Goal: Task Accomplishment & Management: Manage account settings

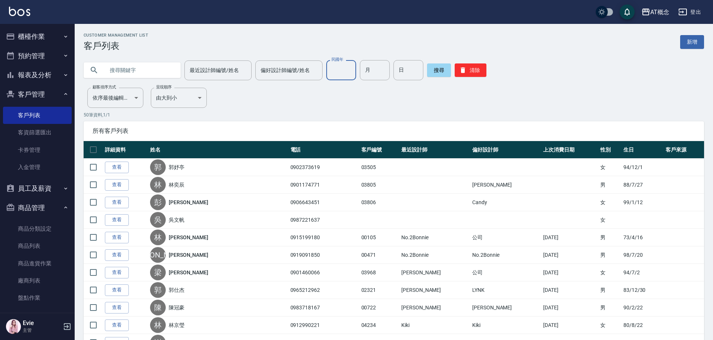
scroll to position [44, 0]
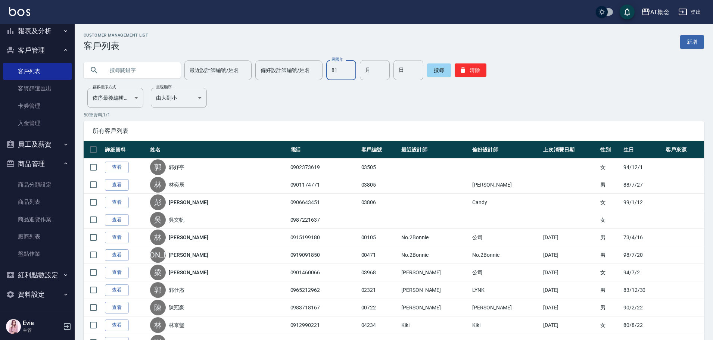
type input "81"
type input "4"
type input "2"
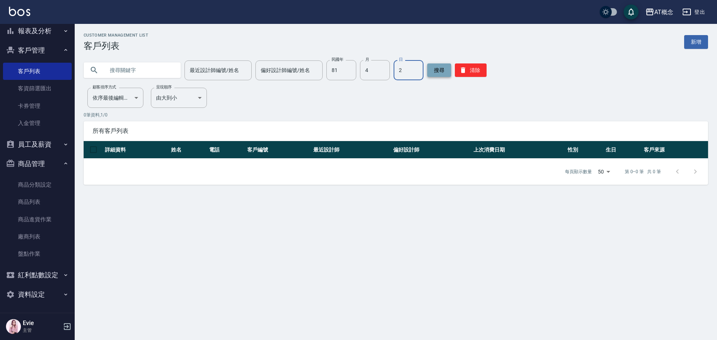
click at [434, 69] on button "搜尋" at bounding box center [439, 69] width 24 height 13
click at [442, 71] on button "搜尋" at bounding box center [439, 69] width 24 height 13
click at [471, 71] on button "清除" at bounding box center [471, 69] width 32 height 13
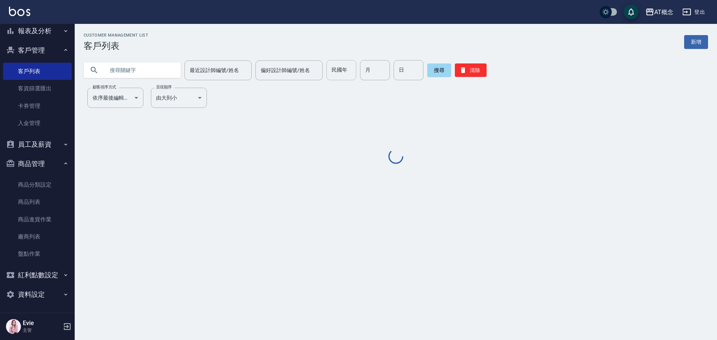
click at [329, 71] on input "民國年" at bounding box center [341, 70] width 30 height 20
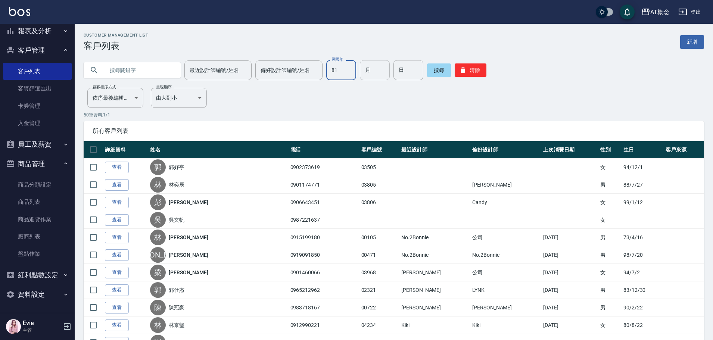
type input "81"
click at [364, 71] on input "月" at bounding box center [375, 70] width 30 height 20
type input "4"
type input "2"
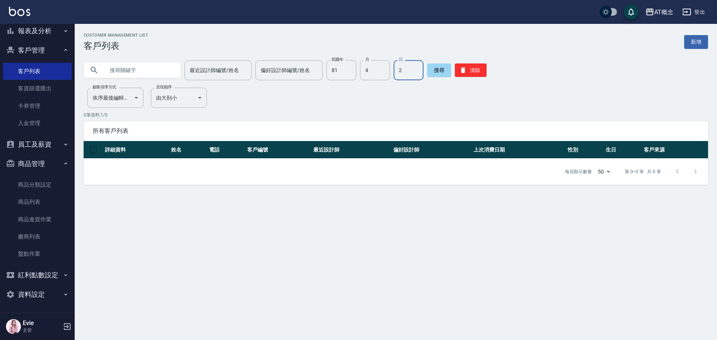
drag, startPoint x: 475, startPoint y: 68, endPoint x: 417, endPoint y: 65, distance: 58.4
click at [469, 68] on button "清除" at bounding box center [471, 69] width 32 height 13
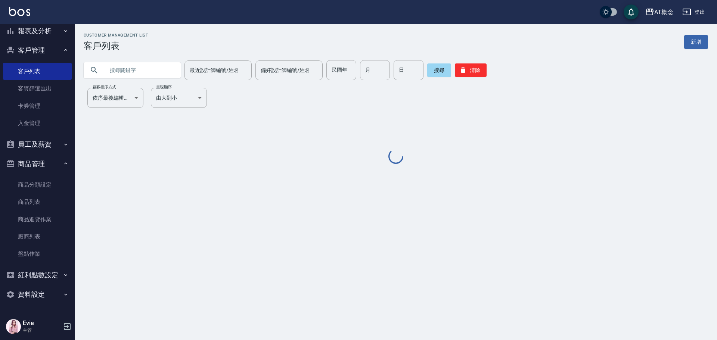
drag, startPoint x: 96, startPoint y: 81, endPoint x: 105, endPoint y: 74, distance: 10.9
click at [98, 78] on div "Customer Management List 客戶列表 新增 最近設計師編號/姓名 最近設計師編號/姓名 偏好設計師編號/姓名 偏好設計師編號/姓名 民國…" at bounding box center [396, 99] width 642 height 133
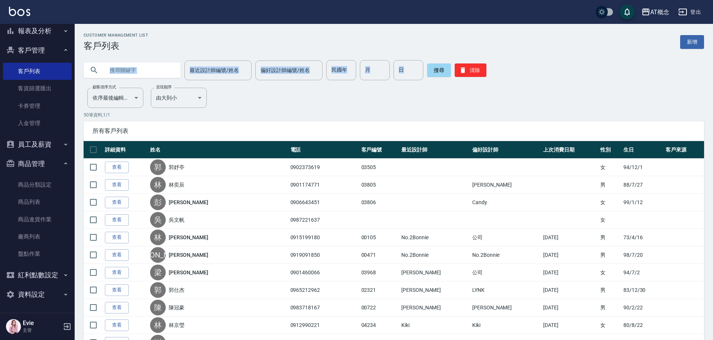
click at [109, 70] on input "text" at bounding box center [140, 70] width 70 height 20
click at [146, 71] on input "text" at bounding box center [140, 70] width 70 height 20
type input "楊"
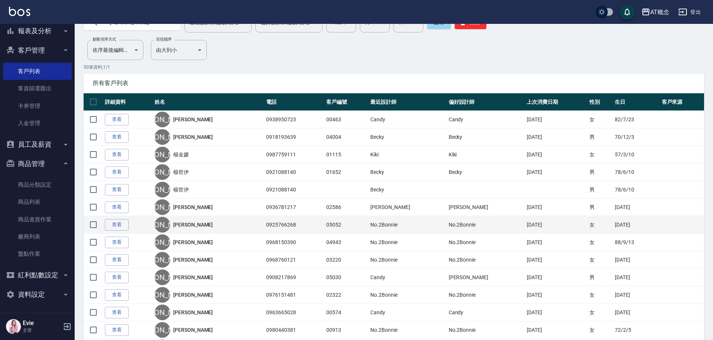
scroll to position [0, 0]
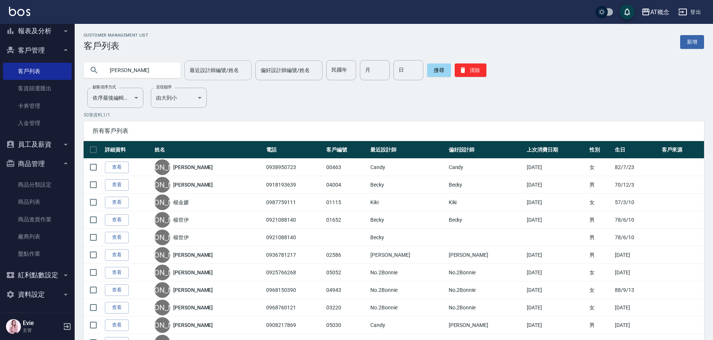
click at [208, 63] on div "最近設計師編號/姓名" at bounding box center [217, 71] width 67 height 20
type input "Anson-3"
click at [373, 64] on input "月" at bounding box center [375, 70] width 30 height 20
type input "4"
click at [433, 71] on button "搜尋" at bounding box center [439, 69] width 24 height 13
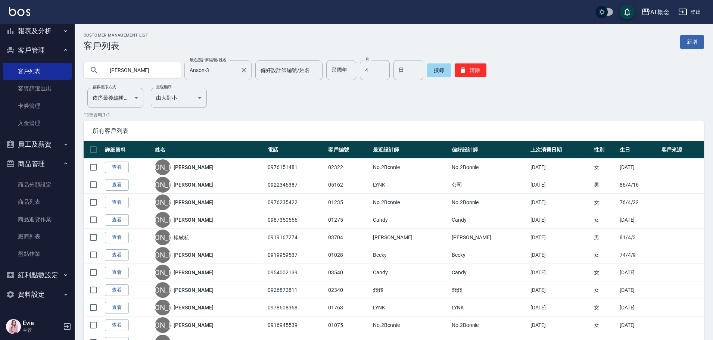
click at [221, 67] on input "Anson-3" at bounding box center [212, 70] width 49 height 13
drag, startPoint x: 428, startPoint y: 70, endPoint x: 423, endPoint y: 81, distance: 12.2
click at [428, 71] on button "搜尋" at bounding box center [439, 69] width 24 height 13
click at [466, 67] on button "清除" at bounding box center [471, 69] width 32 height 13
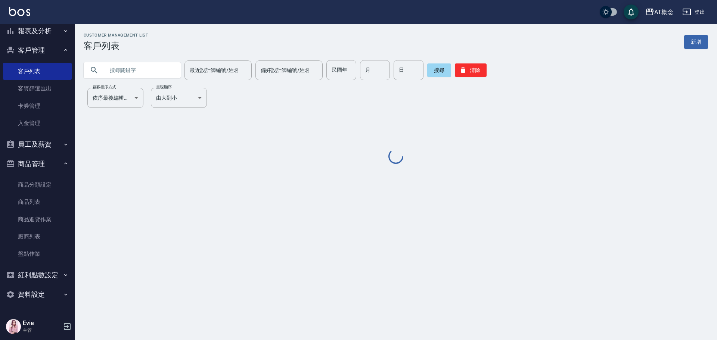
click at [150, 73] on input "text" at bounding box center [140, 70] width 70 height 20
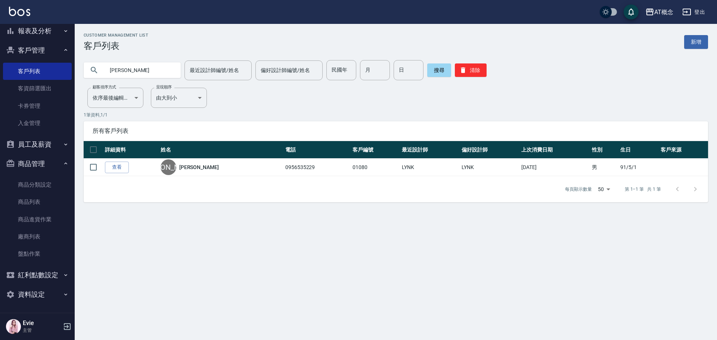
type input "李"
type input "03548"
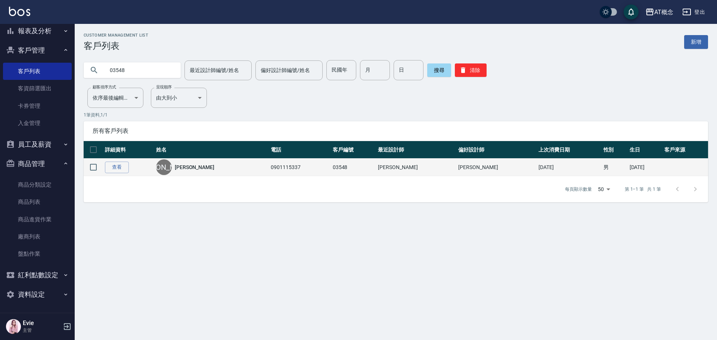
drag, startPoint x: 94, startPoint y: 166, endPoint x: 104, endPoint y: 176, distance: 13.7
click at [94, 166] on input "checkbox" at bounding box center [94, 167] width 16 height 16
checkbox input "true"
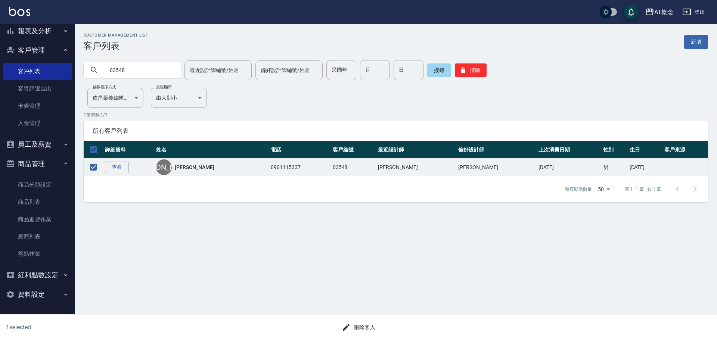
click at [372, 328] on button "刪除客人" at bounding box center [359, 328] width 40 height 14
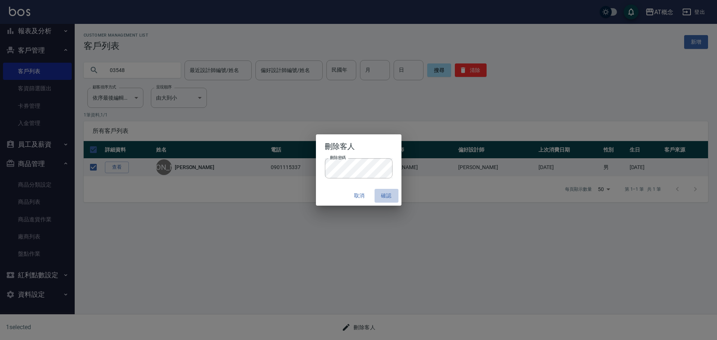
click at [382, 198] on button "確認" at bounding box center [387, 196] width 24 height 14
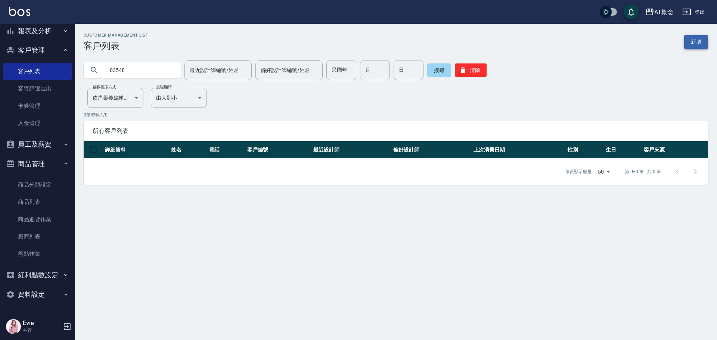
click at [689, 48] on link "新增" at bounding box center [696, 42] width 24 height 14
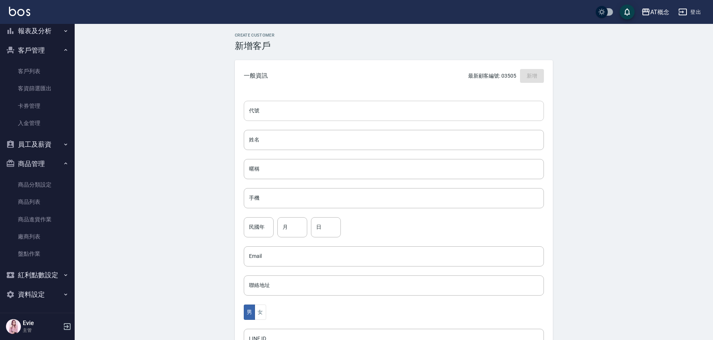
click at [393, 116] on input "代號" at bounding box center [394, 111] width 300 height 20
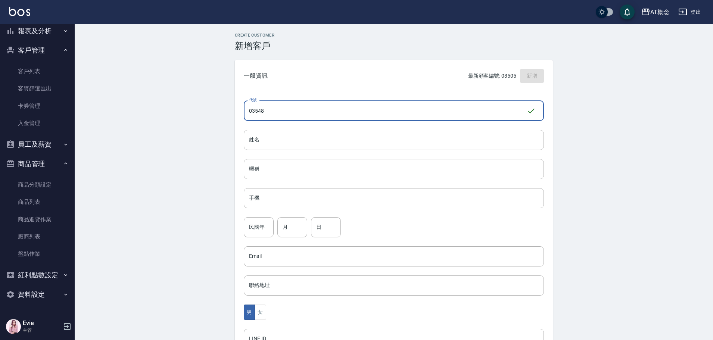
type input "03548"
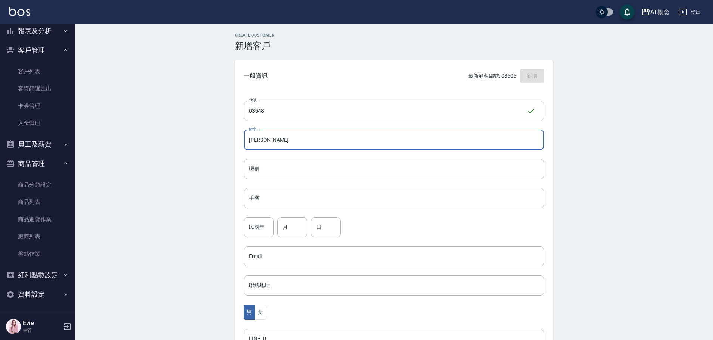
type input "陳暘"
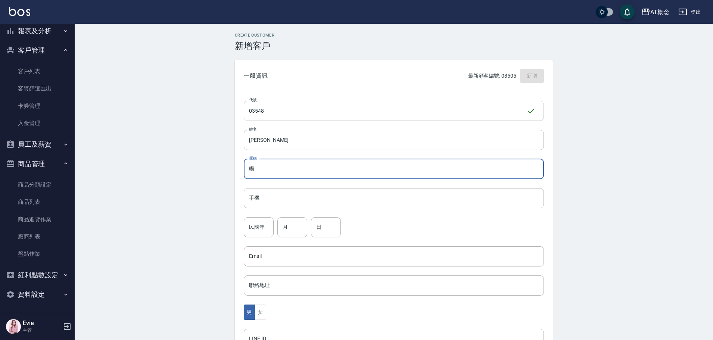
type input "暘"
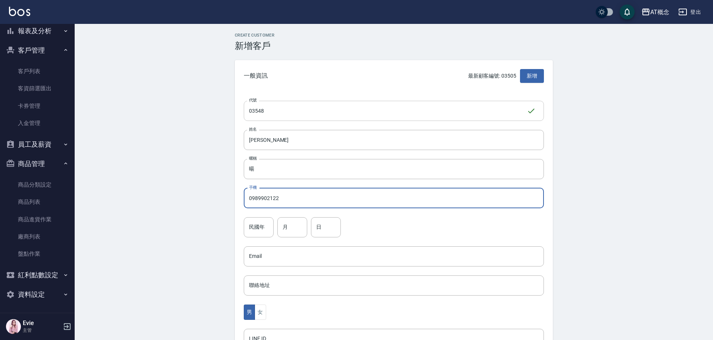
type input "0989902122"
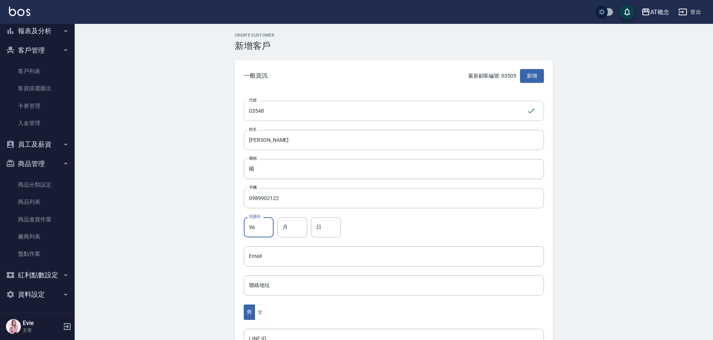
type input "96"
type input "2"
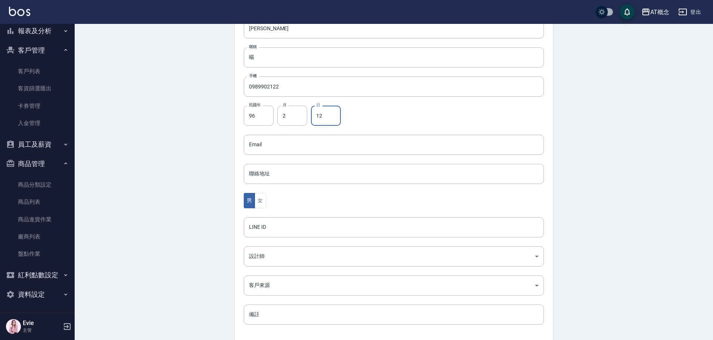
scroll to position [112, 0]
type input "12"
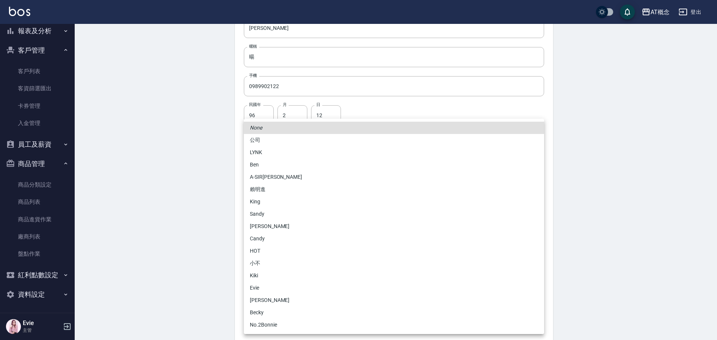
click at [279, 261] on body "AT概念 登出 櫃檯作業 打帳單 帳單列表 現金收支登錄 高階收支登錄 材料自購登錄 每日結帳 排班表 現場電腦打卡 預約管理 預約管理 單日預約紀錄 單週預…" at bounding box center [358, 131] width 717 height 486
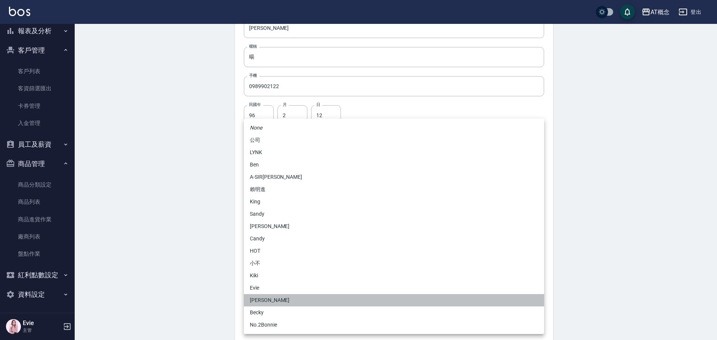
click at [276, 301] on li "安森Anson" at bounding box center [394, 300] width 300 height 12
type input "6d66dedd-d7e3-492f-8c05-f4e40e3a1c36"
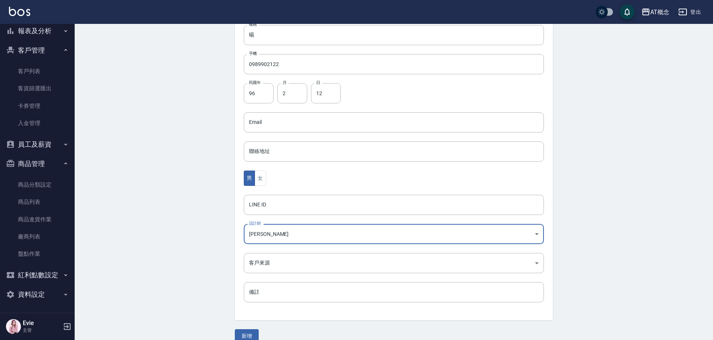
scroll to position [146, 0]
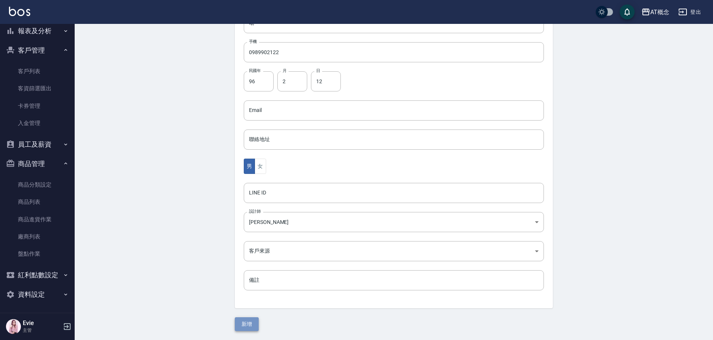
click at [248, 319] on button "新增" at bounding box center [247, 324] width 24 height 14
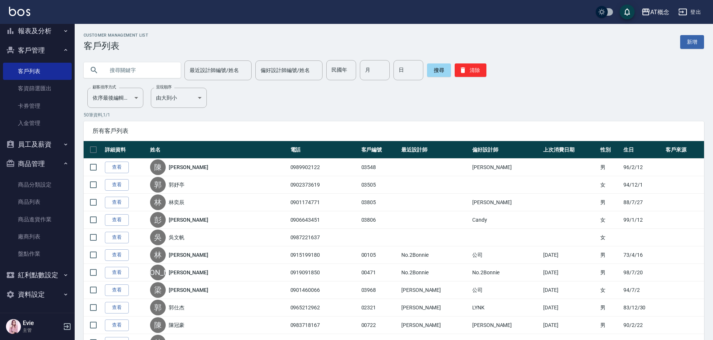
click at [148, 73] on input "text" at bounding box center [140, 70] width 70 height 20
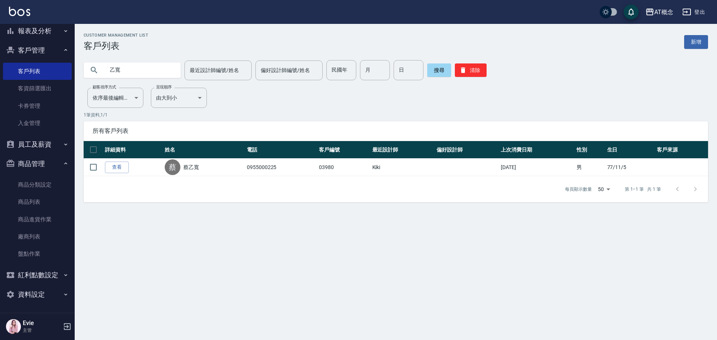
type input "乙"
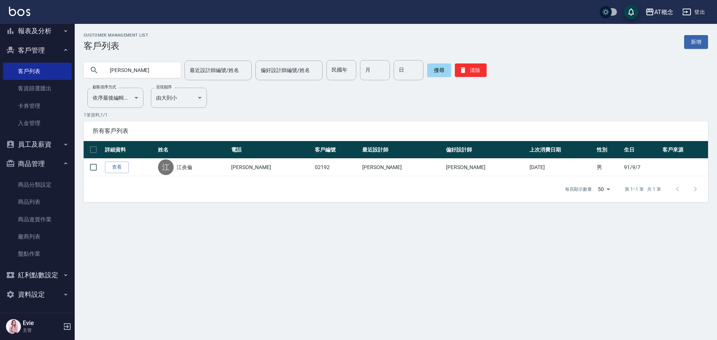
type input "江"
click at [345, 72] on input "民國年" at bounding box center [341, 70] width 30 height 20
type input "69"
type input "5"
type input "29"
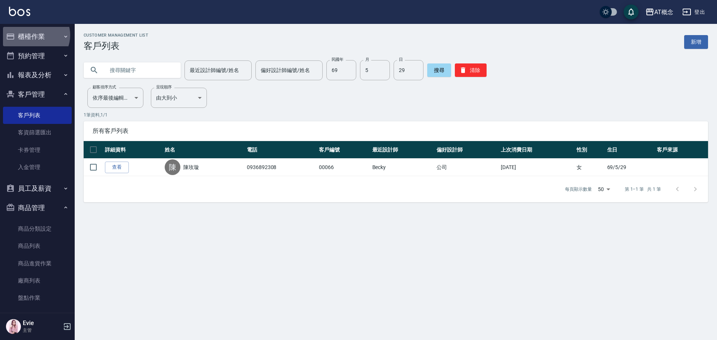
click at [34, 35] on button "櫃檯作業" at bounding box center [37, 36] width 69 height 19
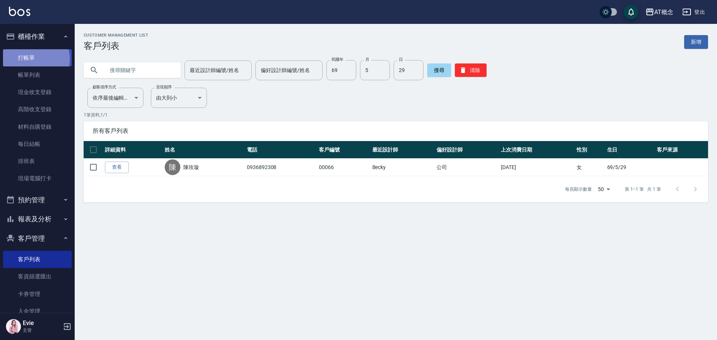
click at [35, 59] on link "打帳單" at bounding box center [37, 57] width 69 height 17
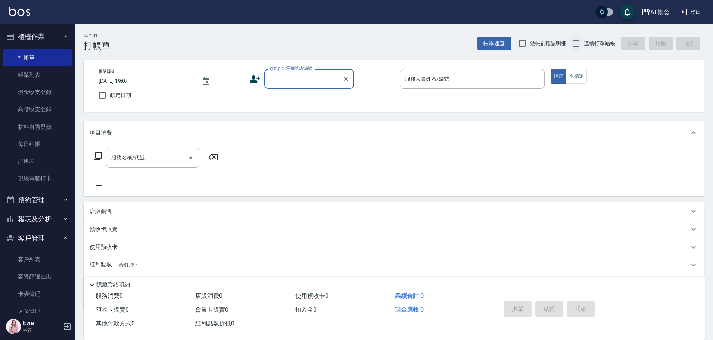
click at [576, 41] on input "連續打單結帳" at bounding box center [576, 43] width 16 height 16
checkbox input "true"
click at [330, 78] on input "顧客姓名/手機號碼/編號" at bounding box center [304, 78] width 72 height 13
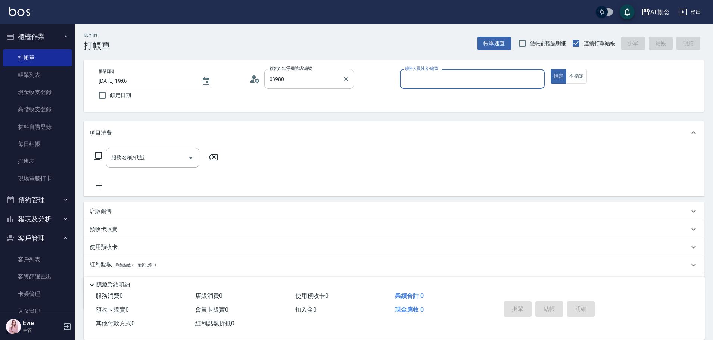
type input "蔡乙寬/0955000225/03980"
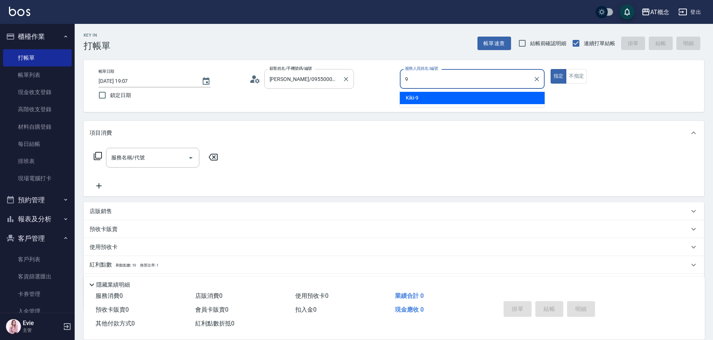
type input "Kiki-9"
type button "true"
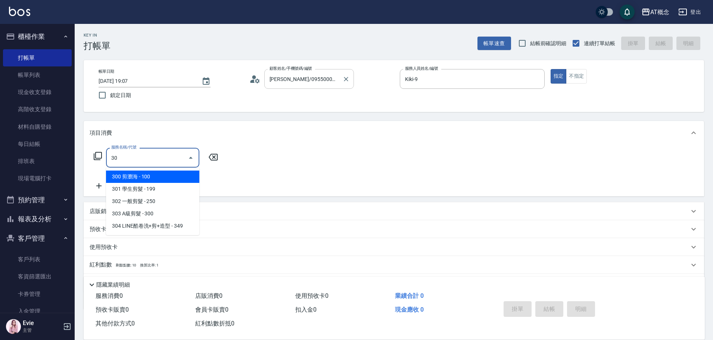
type input "301"
type input "10"
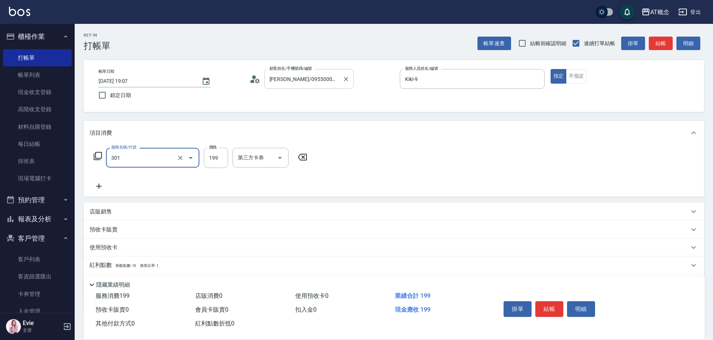
type input "301 學生剪髮(301)"
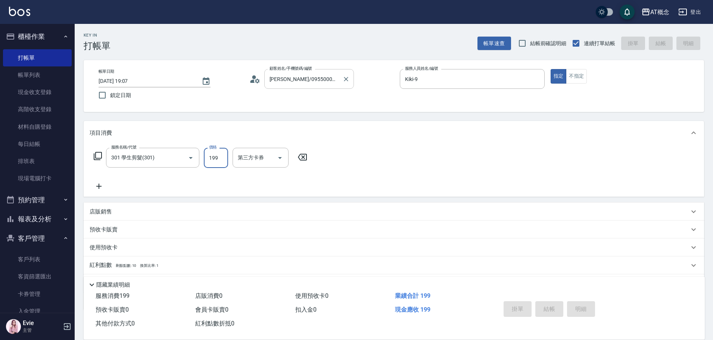
type input "0"
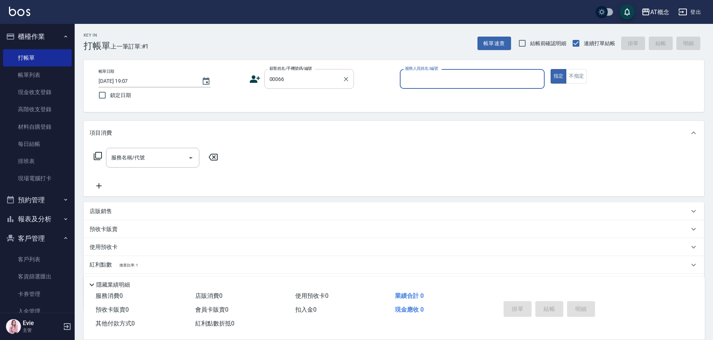
type input "陳玫璇/0936892308/00066"
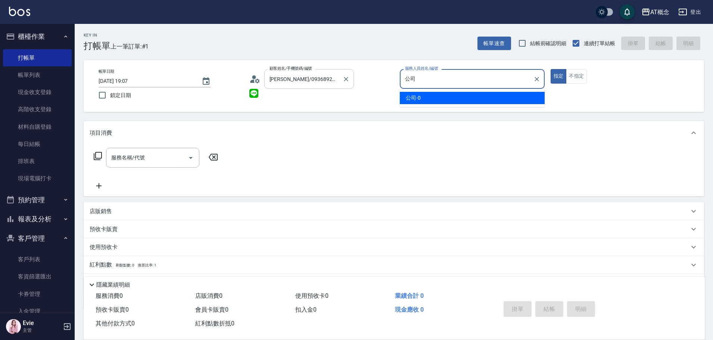
type input "公"
type input "Becky-13"
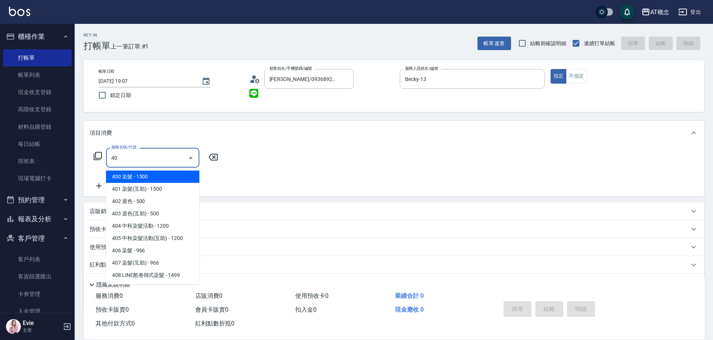
type input "401"
type input "150"
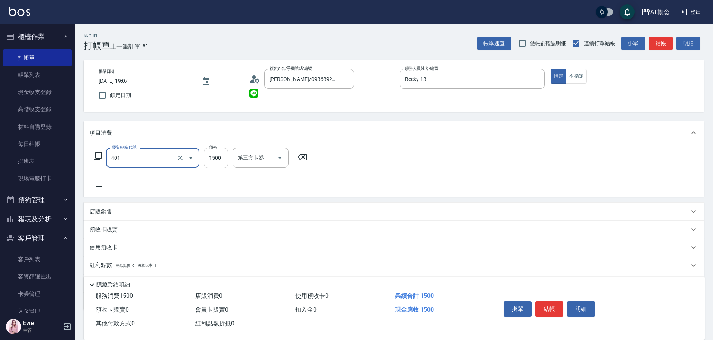
type input "401 染髮(互助)(401)"
type input "0"
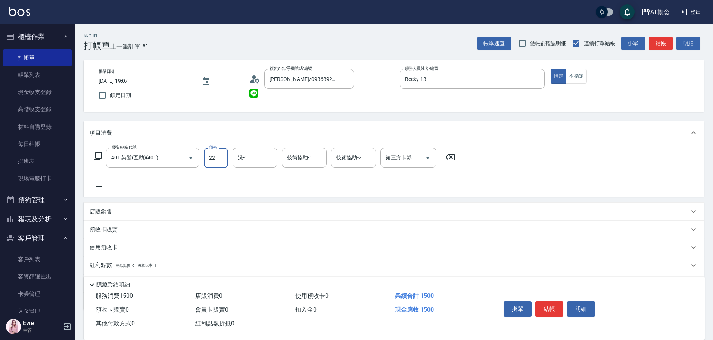
type input "220"
type input "22000"
type input "220"
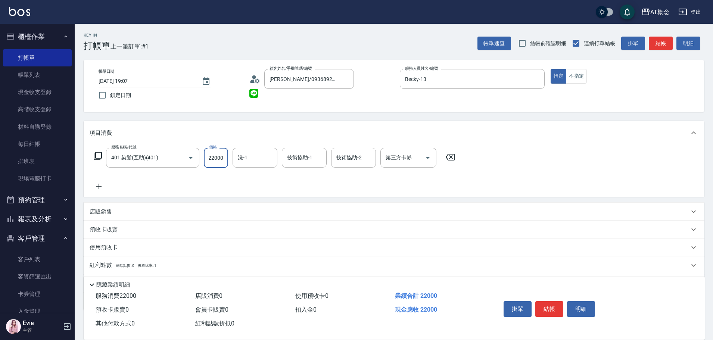
type input "2200"
type input "20"
type input "220"
type input "0"
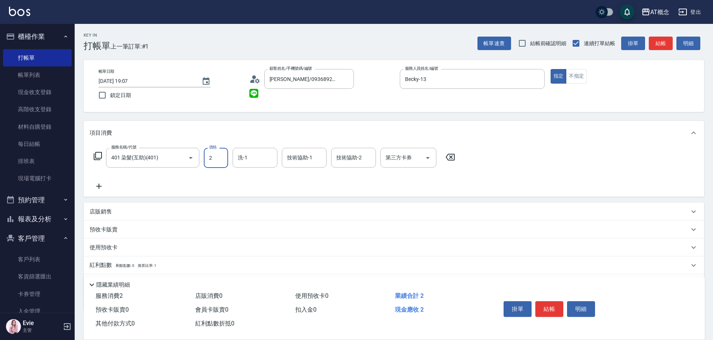
type input "20"
type input "200"
type input "2000"
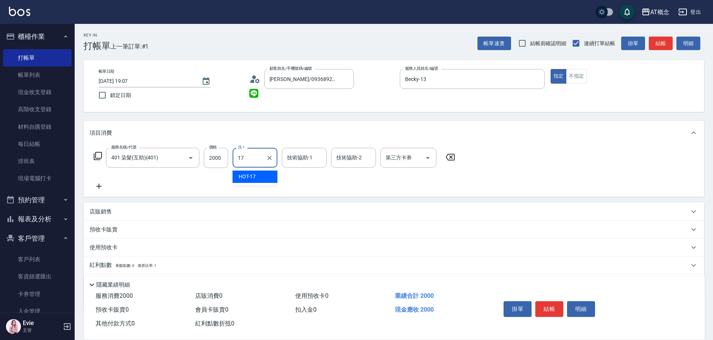
type input "HOT-17"
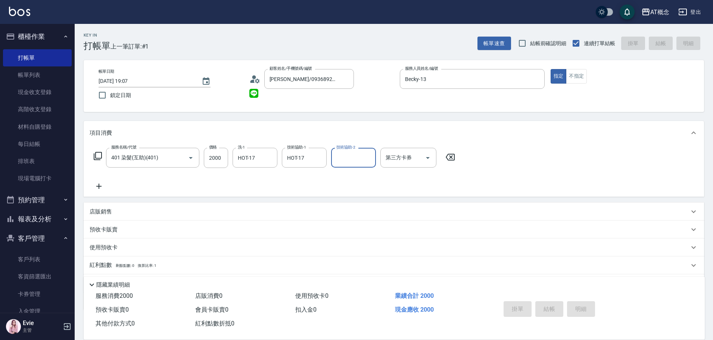
type input "0"
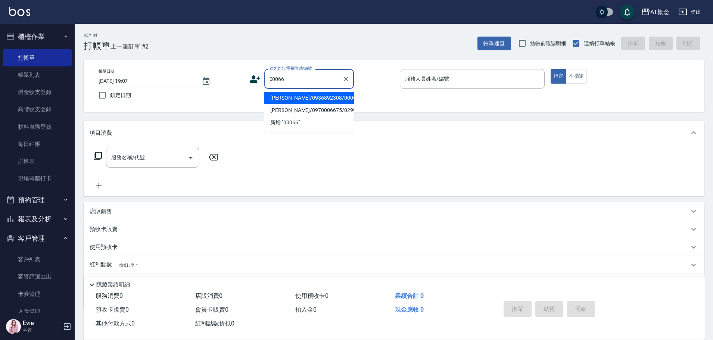
type input "陳玫璇/0936892308/00066"
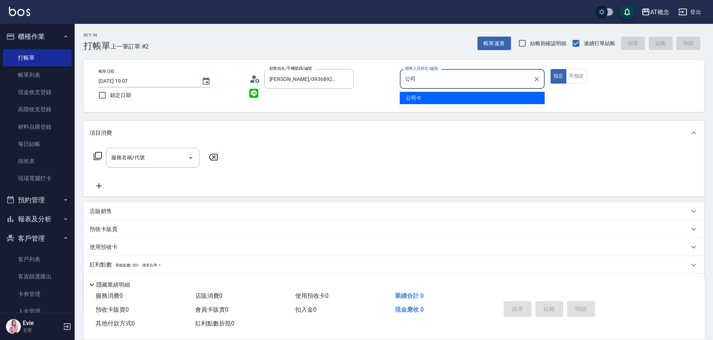
type input "公"
type input "Becky-13"
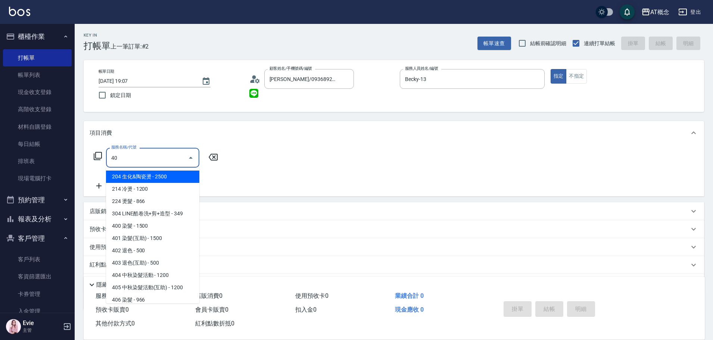
type input "401"
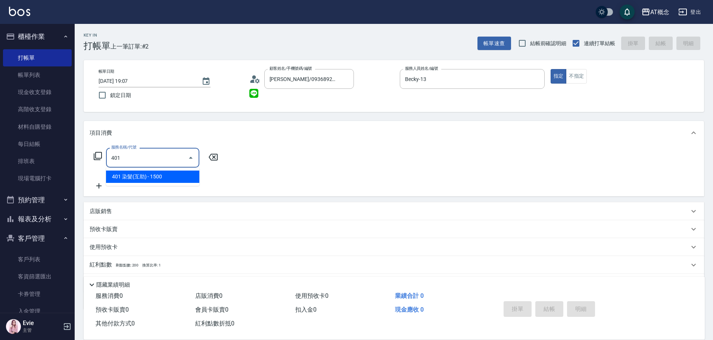
type input "150"
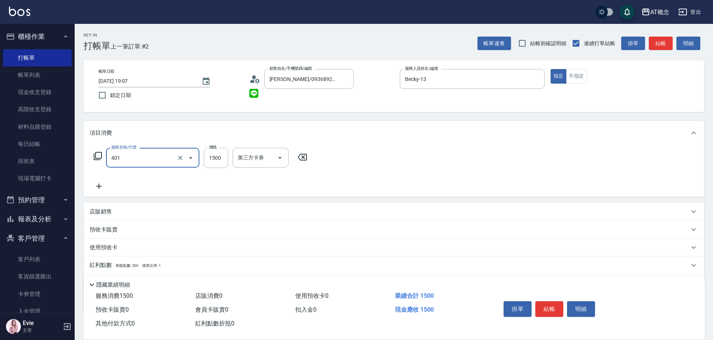
type input "401 染髮(互助)(401)"
type input "0"
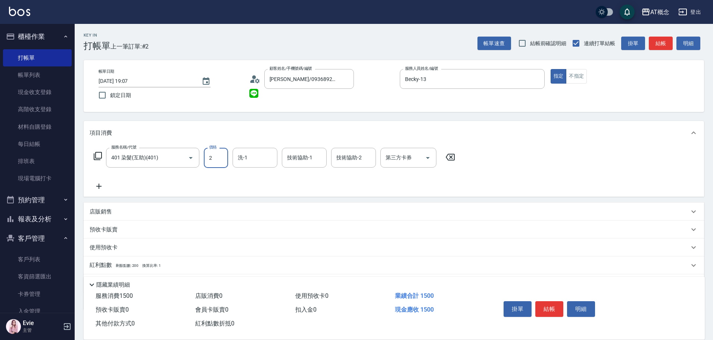
type input "25"
type input "20"
type input "250"
type input "2500"
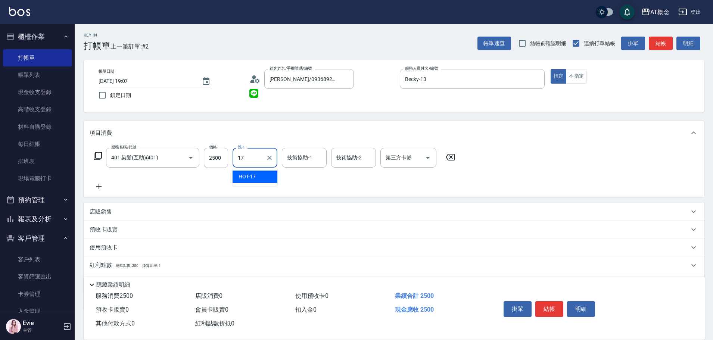
type input "HOT-17"
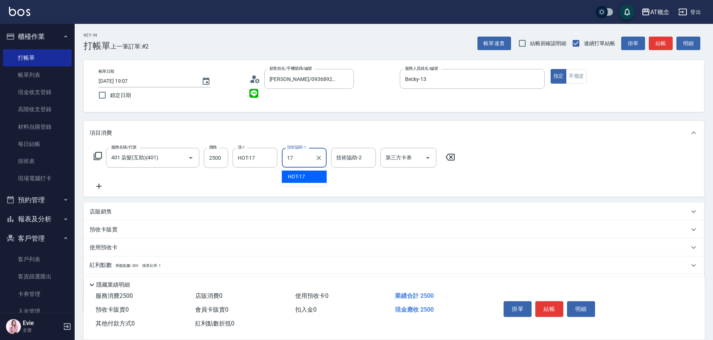
type input "HOT-17"
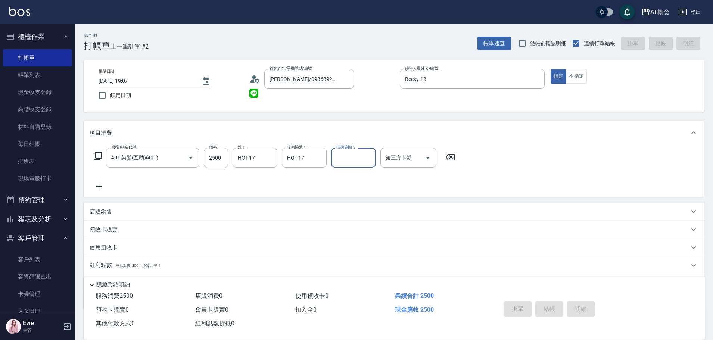
type input "2025/08/18 19:08"
type input "0"
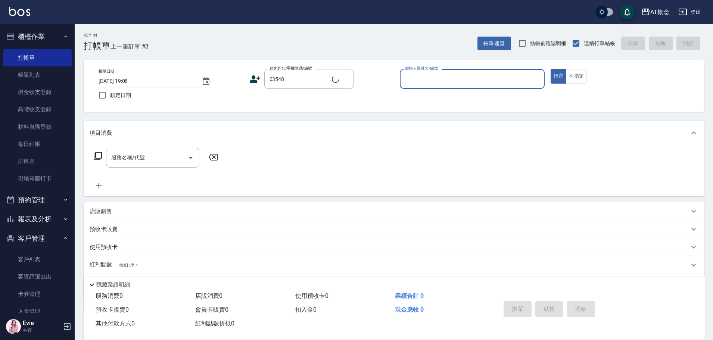
type input "陳暘/0989902122/03548"
type input "Anson-3"
click at [551, 69] on button "指定" at bounding box center [559, 76] width 16 height 15
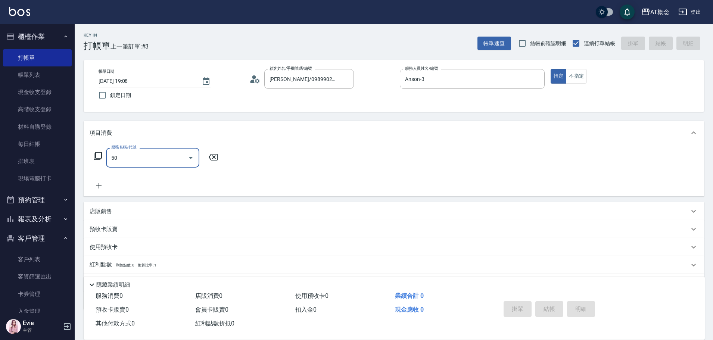
type input "501"
type input "20"
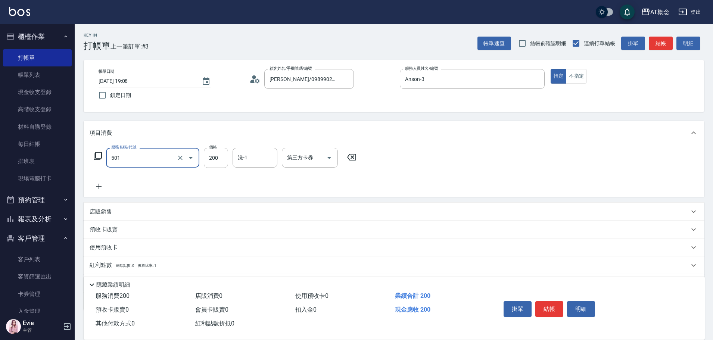
type input "501 洗髮(互助)(501)"
type input "0"
type input "25"
type input "20"
type input "250"
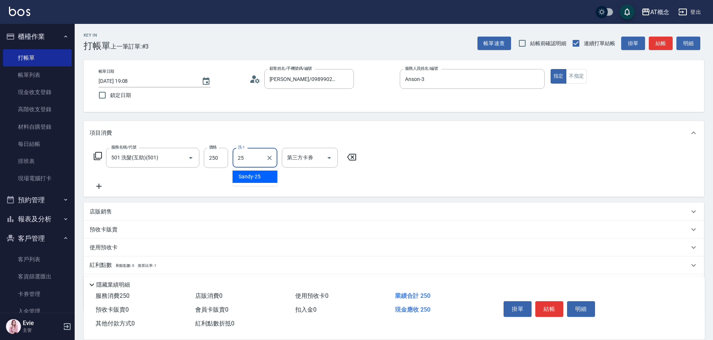
type input "Sandy-25"
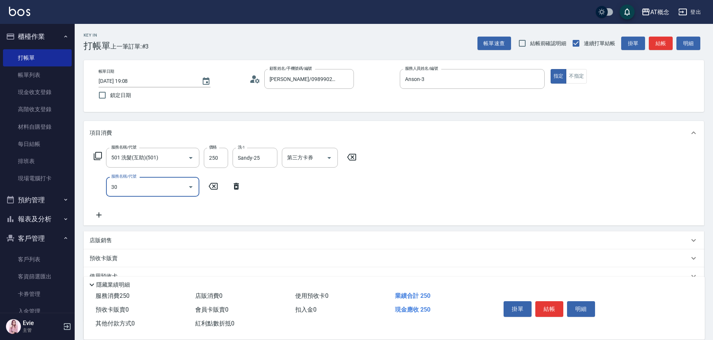
type input "303"
type input "50"
type input "303 A級剪髮(303)"
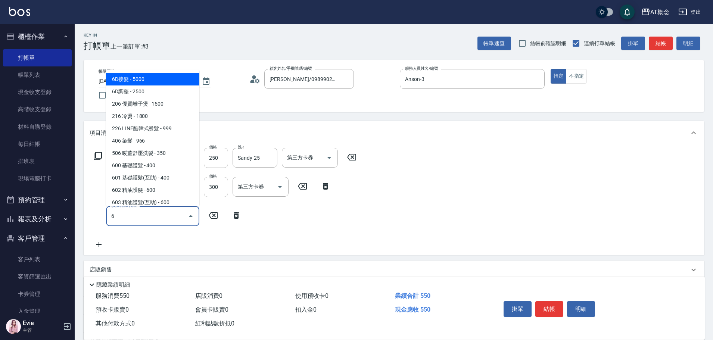
type input "60"
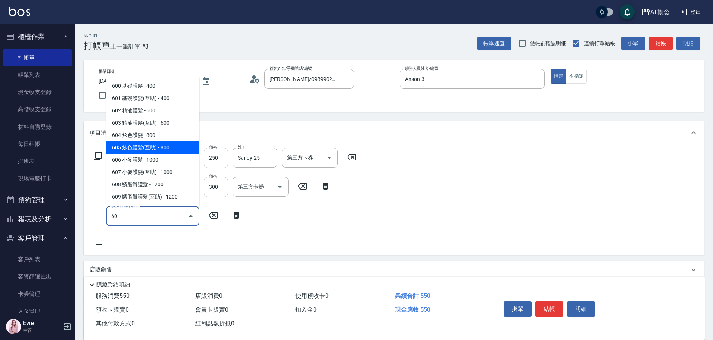
type input "130"
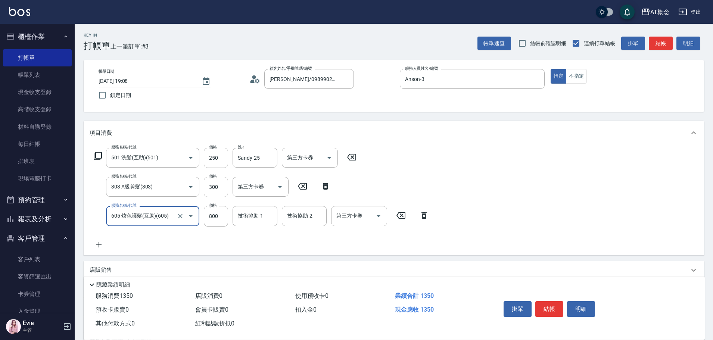
type input "605 炫色護髮(互助)(605)"
type input "Sandy-25"
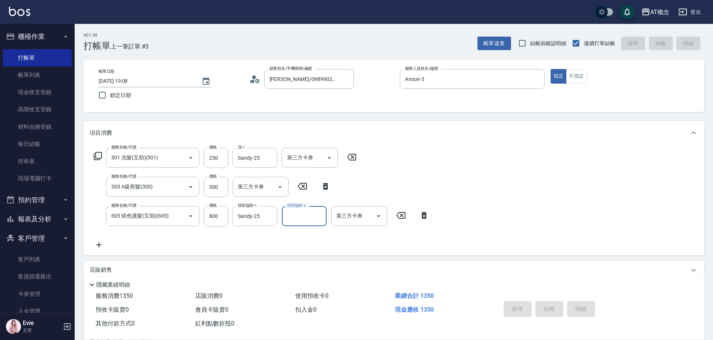
type input "0"
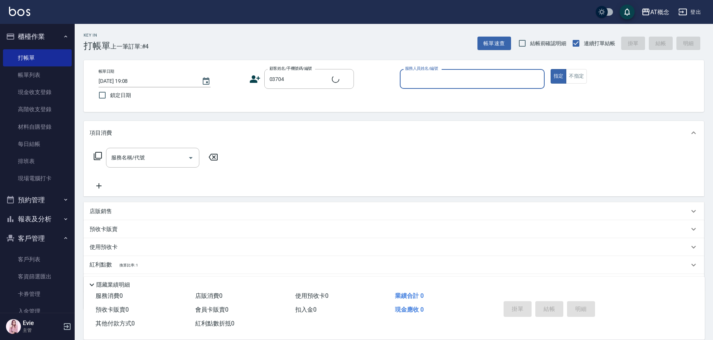
type input "楊敏杭/0919167274/03704"
type input "Anson-3"
click at [551, 69] on button "指定" at bounding box center [559, 76] width 16 height 15
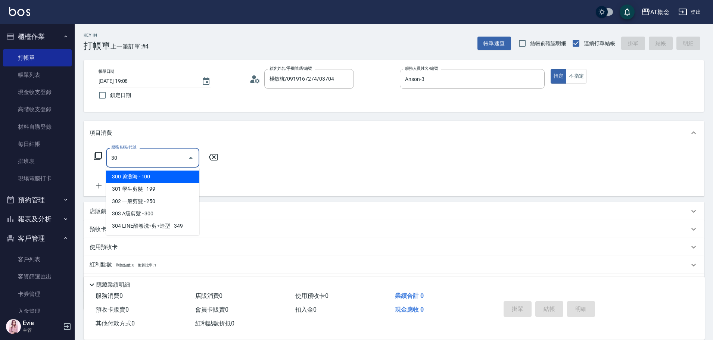
type input "303"
type input "30"
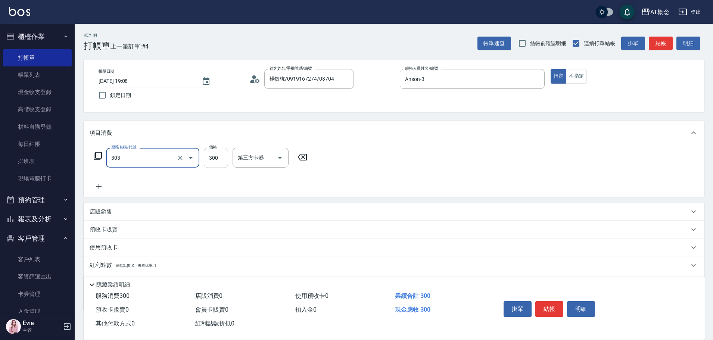
type input "303 A級剪髮(303)"
type input "0"
type input "35"
type input "30"
type input "350"
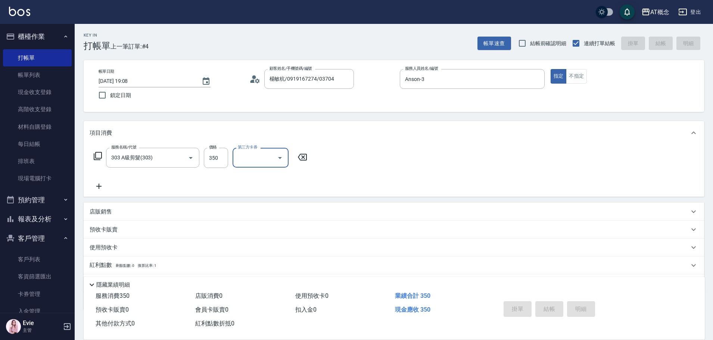
type input "0"
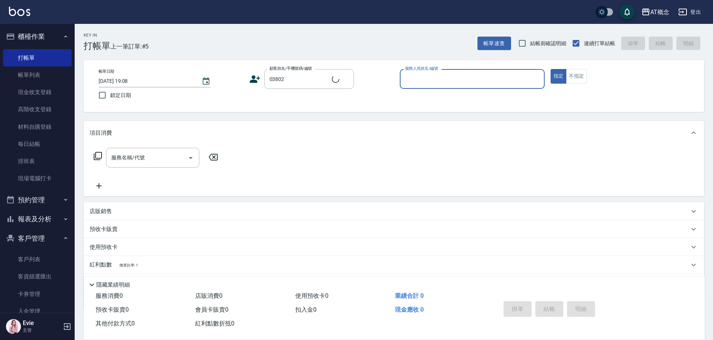
type input "葉容渝/0978153210/03802"
type input "Candy-15"
click at [347, 77] on icon "Clear" at bounding box center [345, 78] width 7 height 7
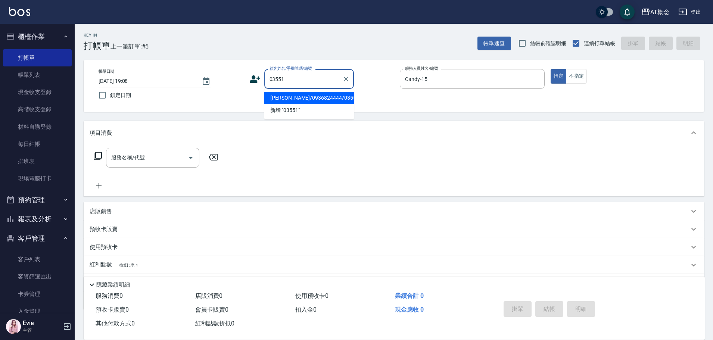
type input "莊晨均/0936824444/03551"
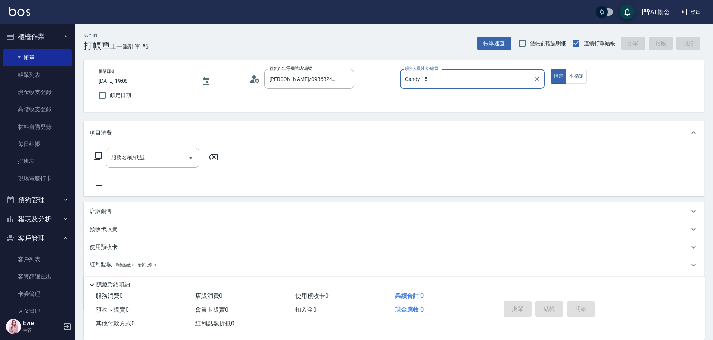
type input "LYNK-4"
click at [551, 69] on button "指定" at bounding box center [559, 76] width 16 height 15
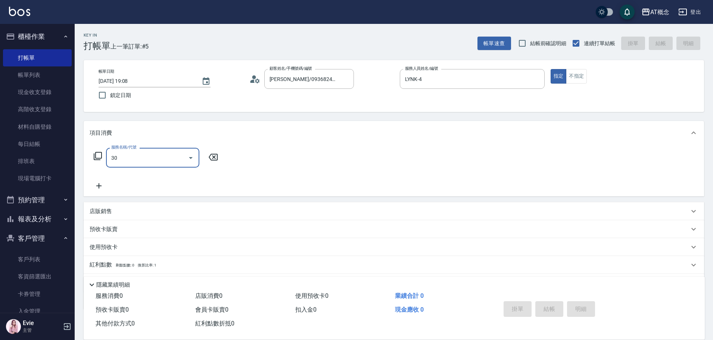
type input "303"
type input "30"
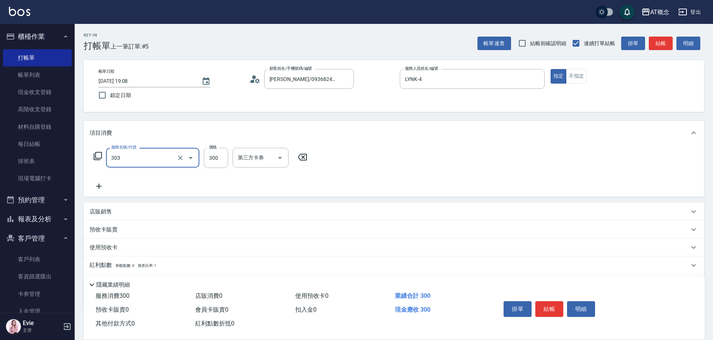
type input "303 A級剪髮(303)"
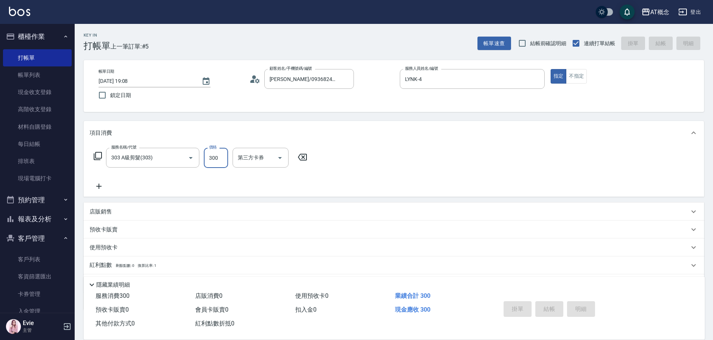
type input "2025/08/18 19:11"
type input "0"
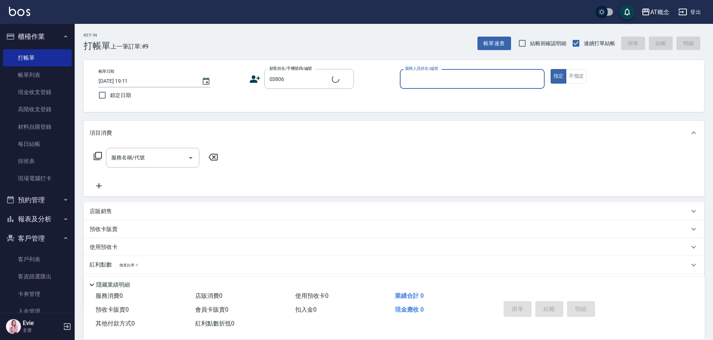
type input "彭汶亘/0906643451/03806"
type input "Candy-15"
click at [551, 69] on button "指定" at bounding box center [559, 76] width 16 height 15
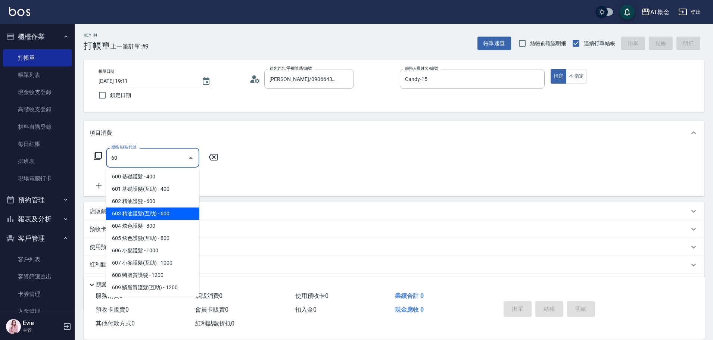
type input "603 精油護髮(互助)(603)"
type input "60"
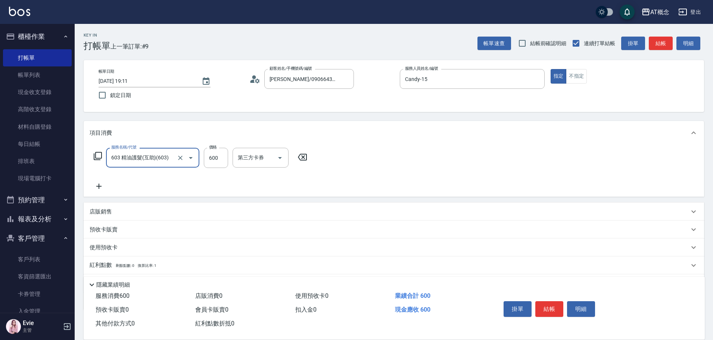
type input "603 精油護髮(互助)(603)"
type input "0"
type input "699"
type input "60"
type input "699"
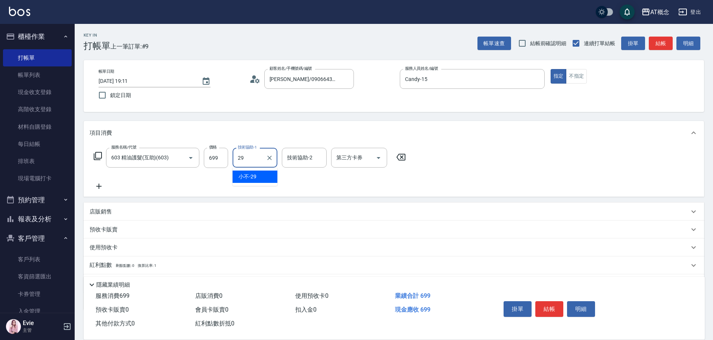
type input "小不-29"
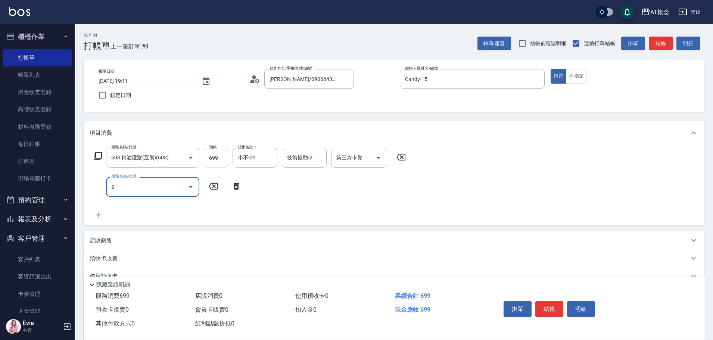
type input "20"
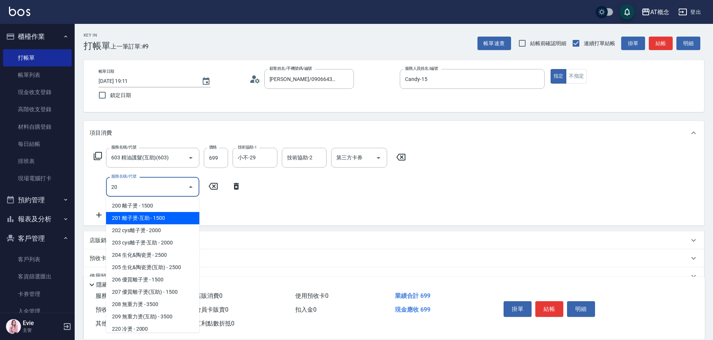
type input "210"
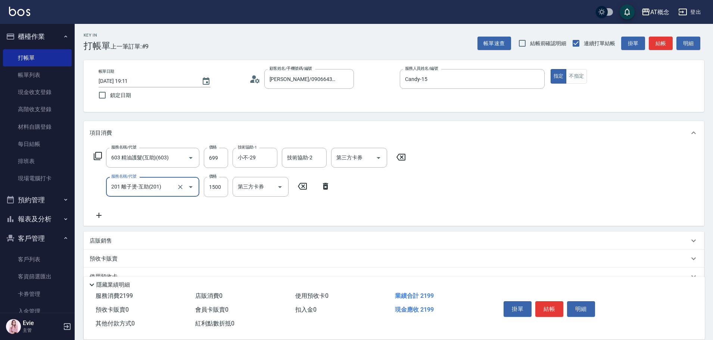
type input "201 離子燙-互助(201)"
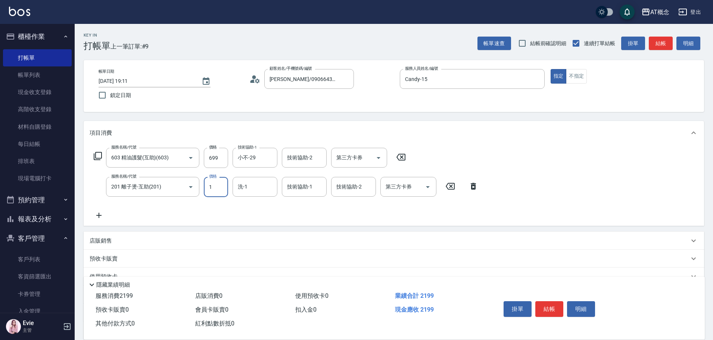
type input "13"
type input "80"
type input "139"
type input "200"
type input "1399"
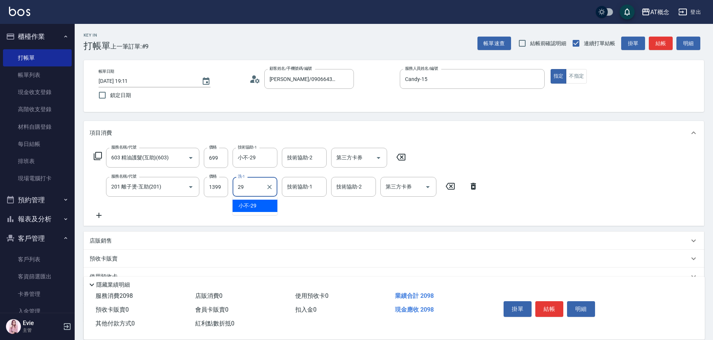
type input "2"
click at [179, 181] on div at bounding box center [185, 187] width 21 height 20
click at [179, 185] on icon "Clear" at bounding box center [180, 186] width 7 height 7
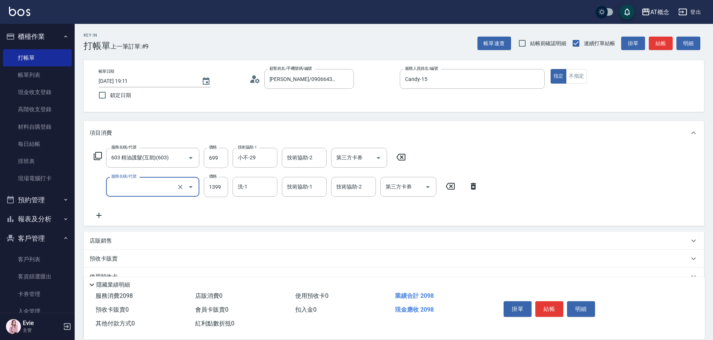
type input "60"
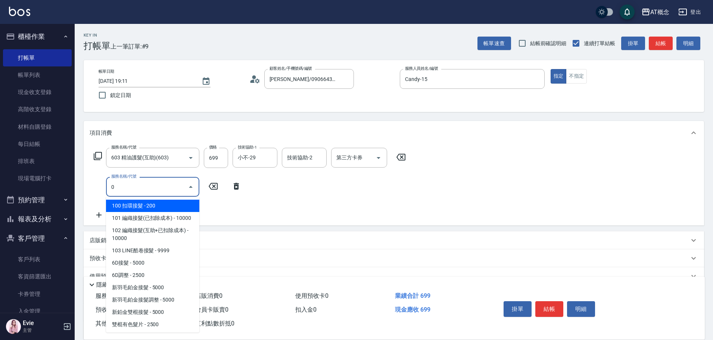
type input "00"
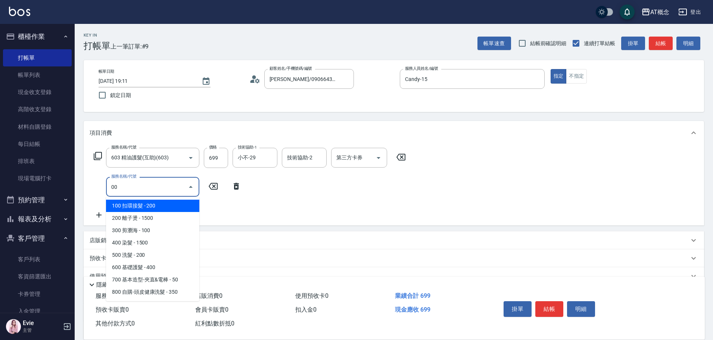
type input "80"
type input "100 扣環接髮(100)"
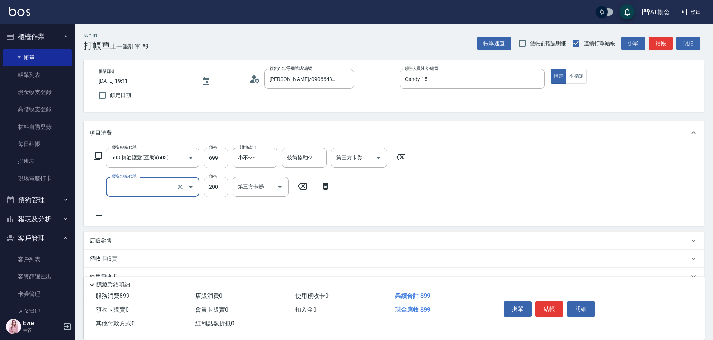
type input "60"
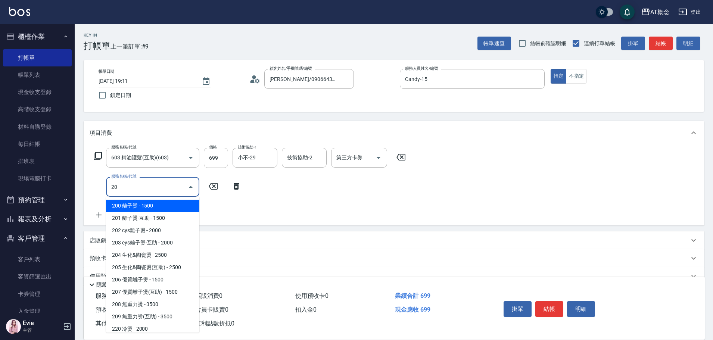
type input "200"
type input "210"
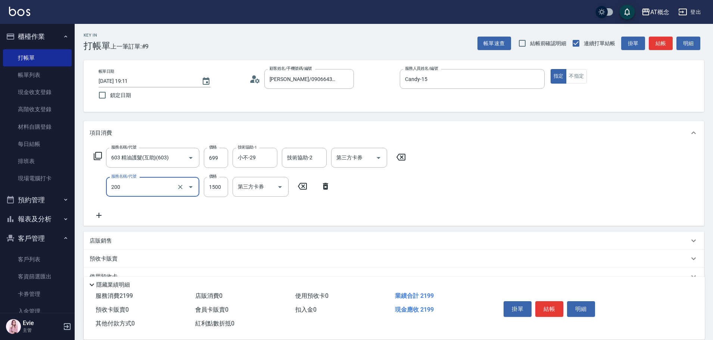
type input "200 離子燙(200)"
type input "70"
type input "11"
type input "80"
type input "1149"
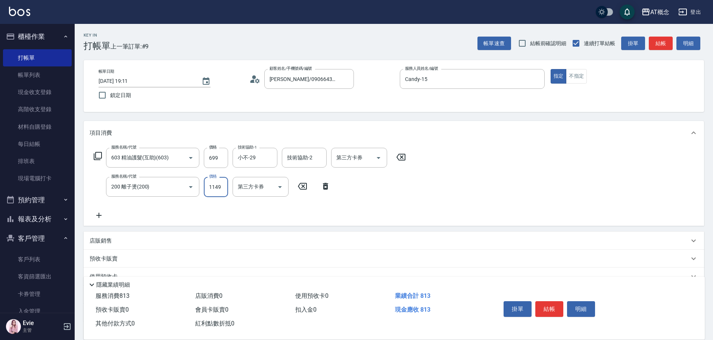
type input "180"
type input "1149"
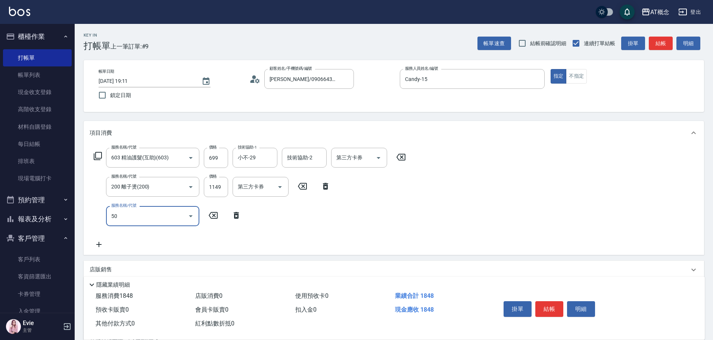
type input "501"
type input "200"
type input "501 洗髮(互助)(501)"
type input "180"
type input "25"
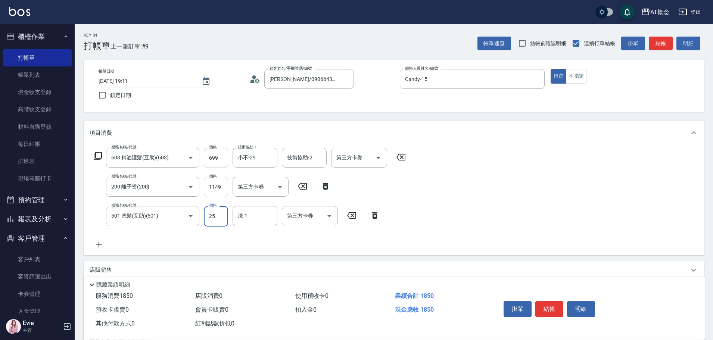
type input "200"
type input "250"
type input "小不-29"
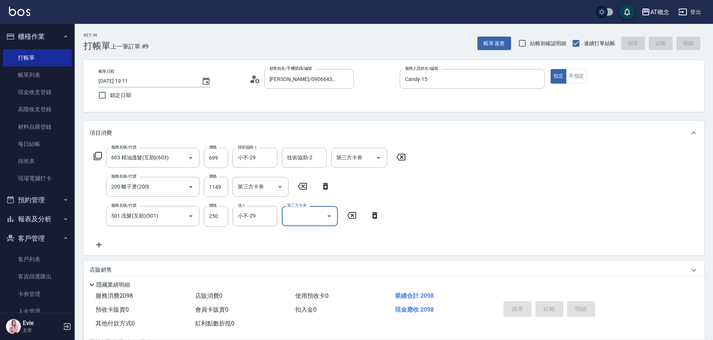
type input "2025/08/18 19:12"
type input "0"
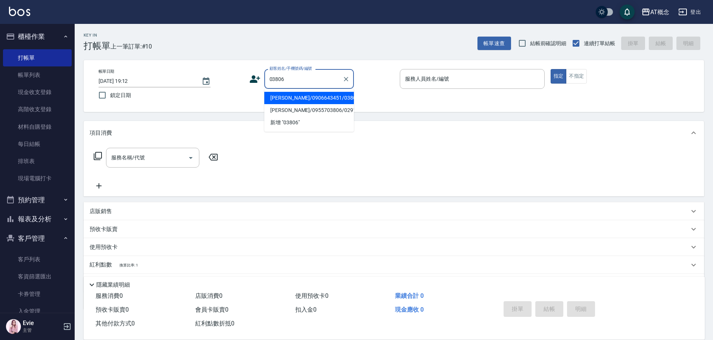
type input "彭汶亘/0906643451/03806"
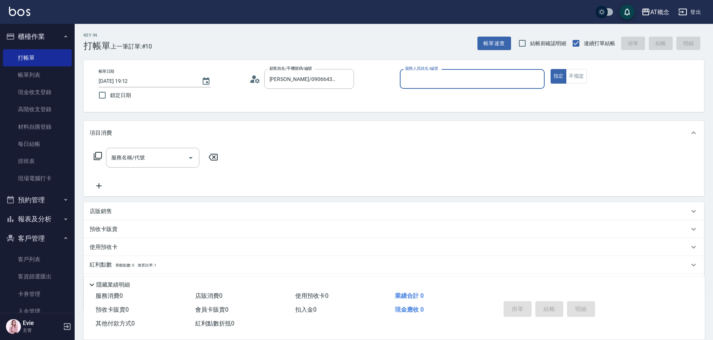
type input "Candy-15"
click at [551, 69] on button "指定" at bounding box center [559, 76] width 16 height 15
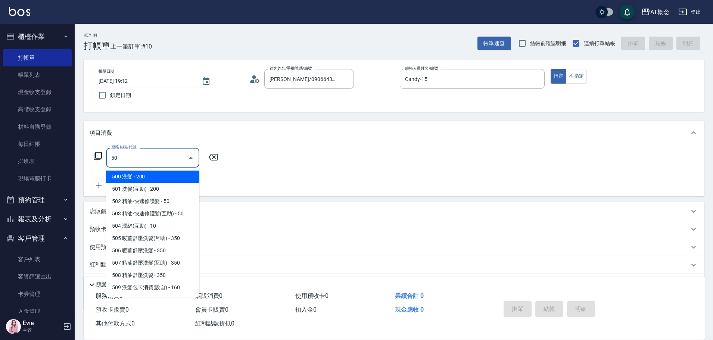
type input "501"
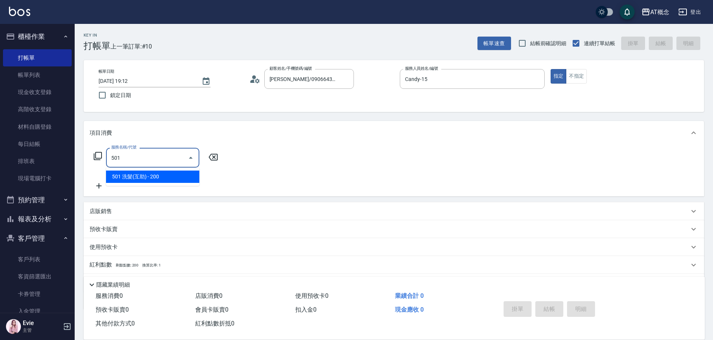
type input "20"
type input "501 洗髮(互助)(501)"
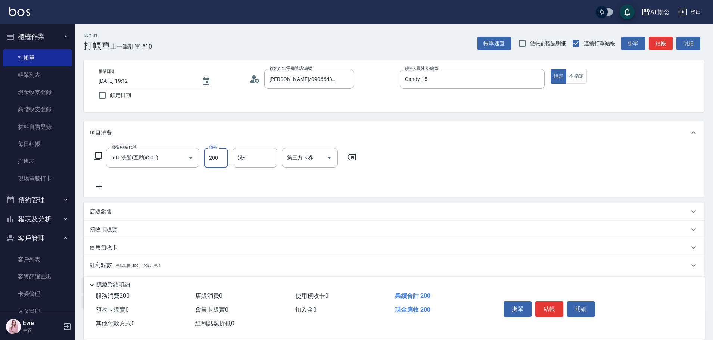
type input "0"
type input "30"
type input "300"
type input "小不-29"
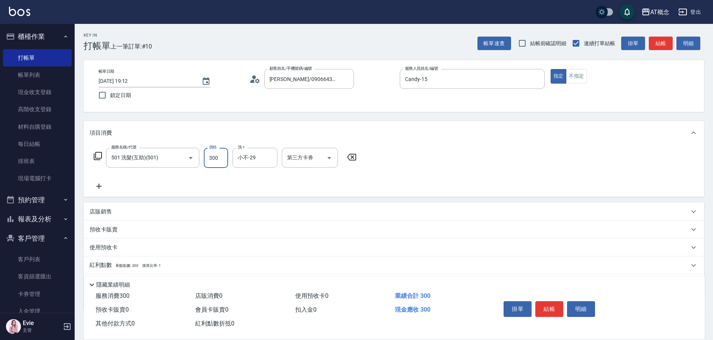
click at [220, 155] on input "300" at bounding box center [216, 158] width 24 height 20
type input "0"
type input "35"
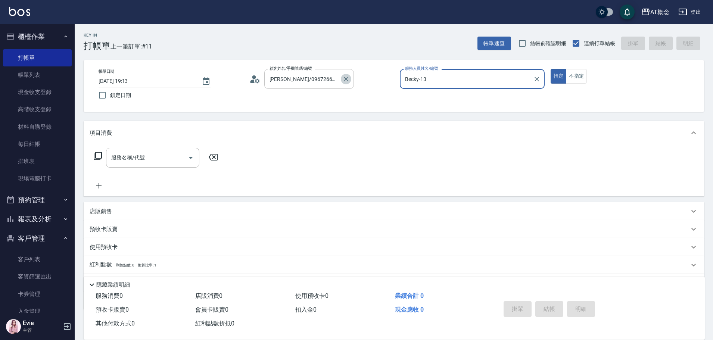
drag, startPoint x: 347, startPoint y: 81, endPoint x: 349, endPoint y: 84, distance: 4.3
click at [349, 80] on icon "Clear" at bounding box center [345, 78] width 7 height 7
click at [281, 70] on div "帳單日期 2025/08/18 19:13 鎖定日期 顧客姓名/手機號碼/編號 顧客姓名/手機號碼/編號 服務人員姓名/編號 Becky-13 服務人員姓名/…" at bounding box center [394, 86] width 621 height 52
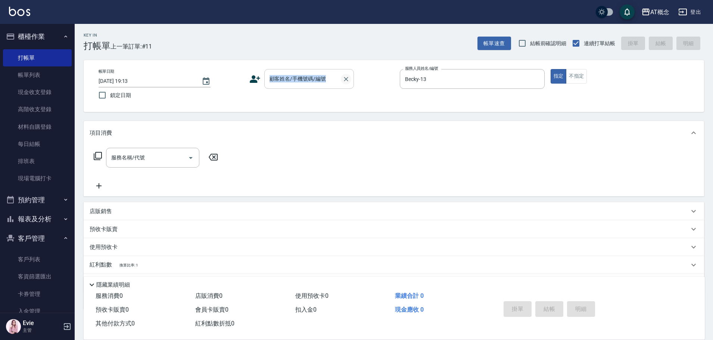
click at [345, 76] on icon "Clear" at bounding box center [345, 78] width 7 height 7
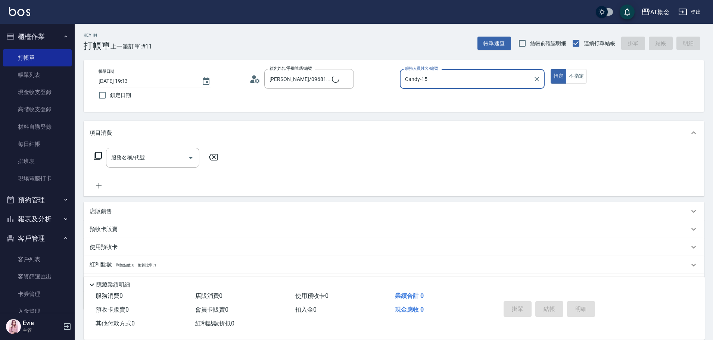
click at [551, 69] on button "指定" at bounding box center [559, 76] width 16 height 15
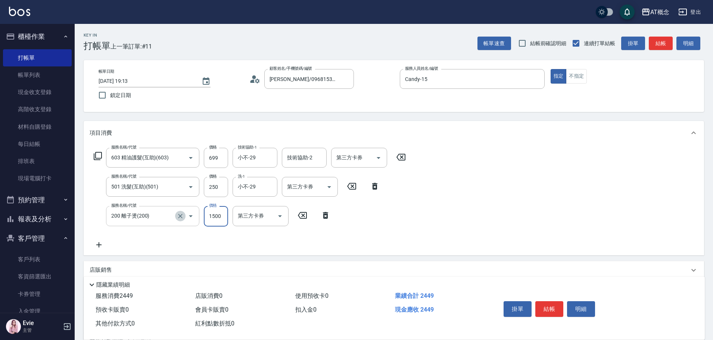
drag, startPoint x: 179, startPoint y: 215, endPoint x: 177, endPoint y: 210, distance: 4.9
click at [179, 214] on icon "Clear" at bounding box center [180, 216] width 7 height 7
click at [183, 214] on icon "Clear" at bounding box center [180, 216] width 7 height 7
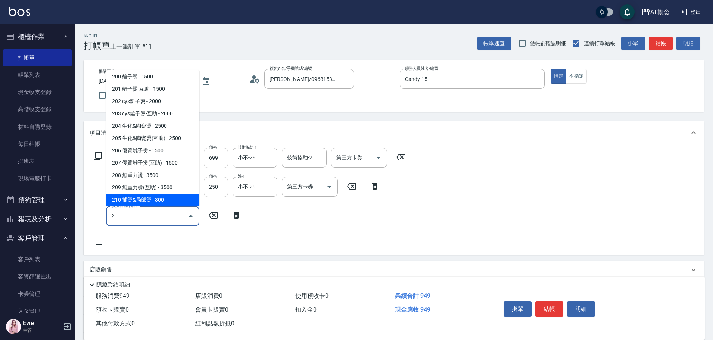
scroll to position [35, 0]
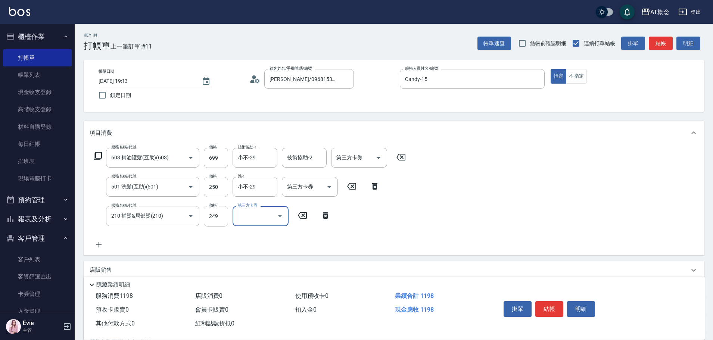
click at [211, 219] on input "249" at bounding box center [216, 216] width 24 height 20
click at [211, 216] on input "249" at bounding box center [216, 216] width 24 height 20
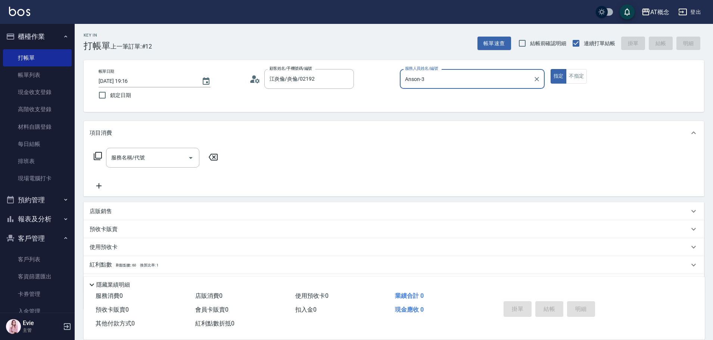
click at [551, 69] on button "指定" at bounding box center [559, 76] width 16 height 15
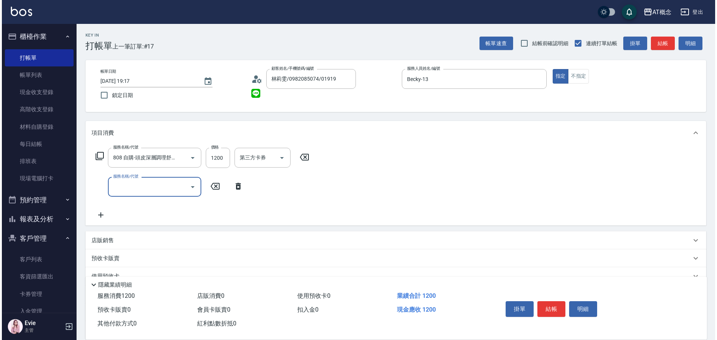
scroll to position [0, 0]
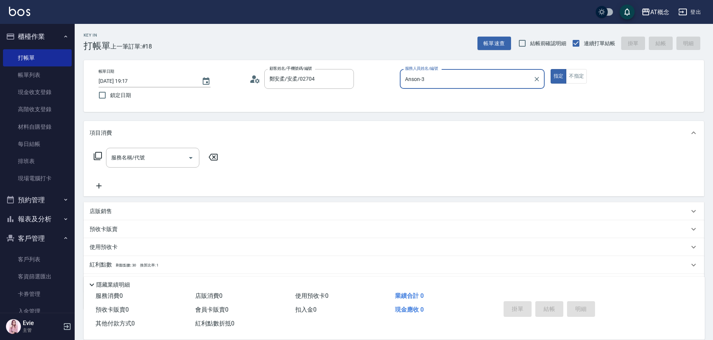
click at [551, 69] on button "指定" at bounding box center [559, 76] width 16 height 15
click at [566, 69] on button "不指定" at bounding box center [576, 76] width 21 height 15
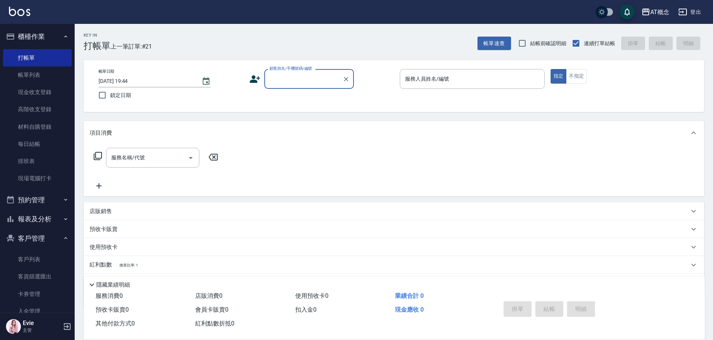
drag, startPoint x: 23, startPoint y: 74, endPoint x: 98, endPoint y: 91, distance: 77.0
click at [24, 74] on link "帳單列表" at bounding box center [37, 74] width 69 height 17
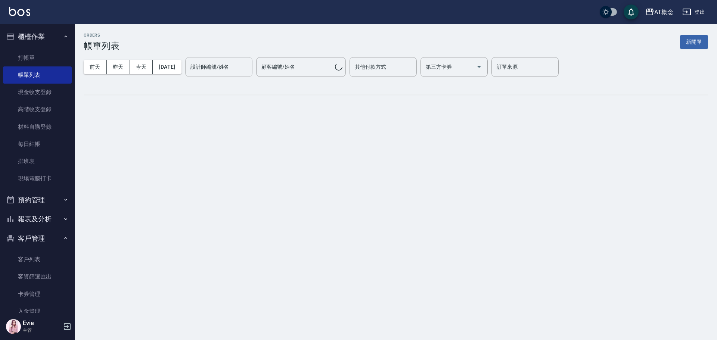
click at [212, 66] on input "設計師編號/姓名" at bounding box center [219, 67] width 61 height 13
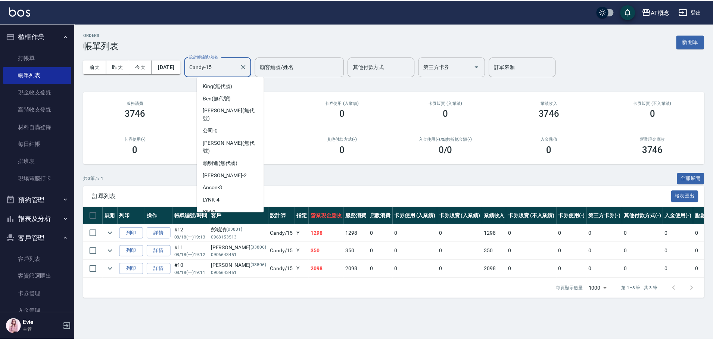
scroll to position [15, 0]
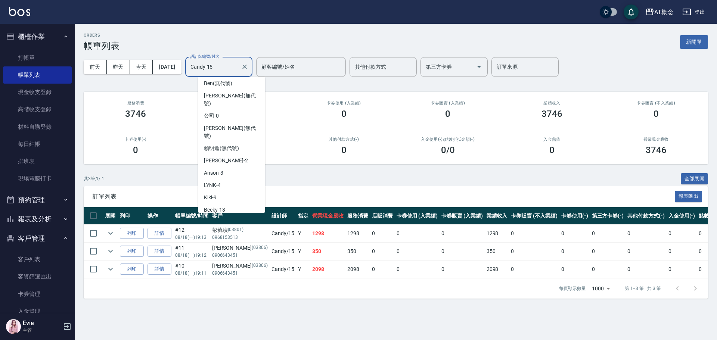
drag, startPoint x: 237, startPoint y: 68, endPoint x: 127, endPoint y: 85, distance: 111.1
click at [134, 82] on div "前天 昨天 今天 2025/08/18 設計師編號/姓名 Candy-15 設計師編號/姓名 顧客編號/姓名 顧客編號/姓名 其他付款方式 其他付款方式 第三…" at bounding box center [396, 67] width 624 height 32
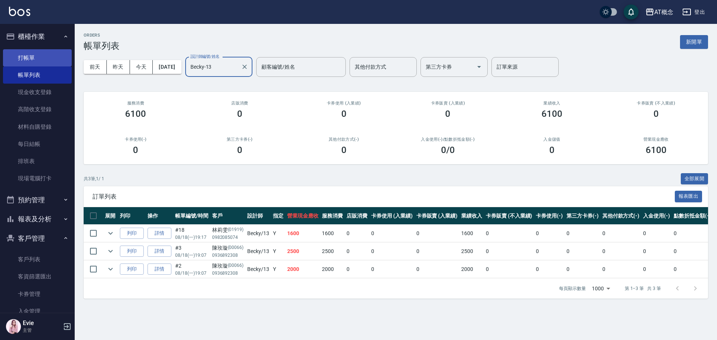
click at [26, 55] on link "打帳單" at bounding box center [37, 57] width 69 height 17
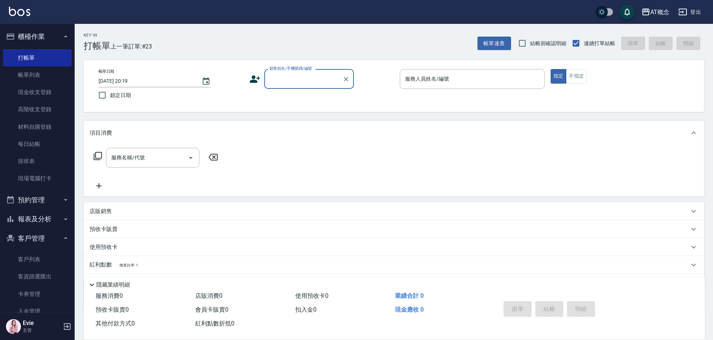
click at [40, 219] on button "報表及分析" at bounding box center [37, 219] width 69 height 19
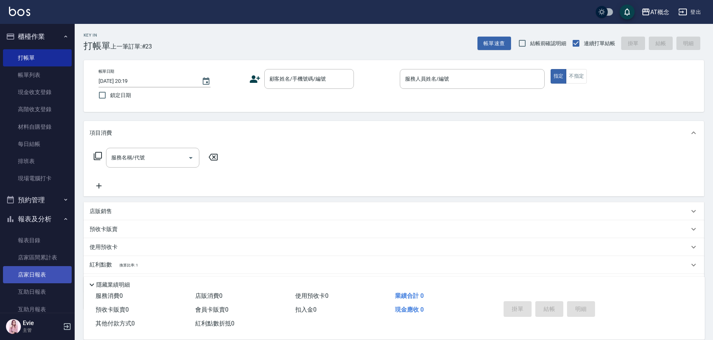
click at [37, 277] on link "店家日報表" at bounding box center [37, 274] width 69 height 17
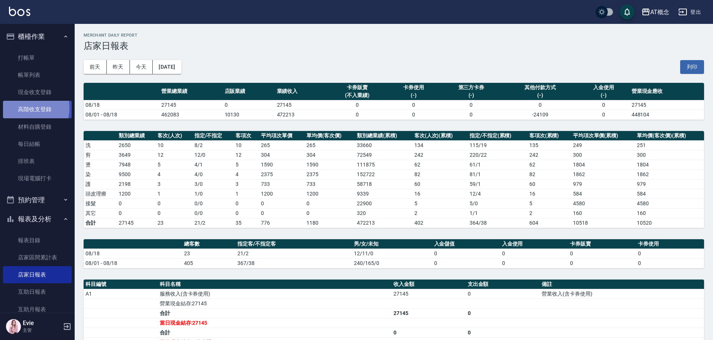
drag, startPoint x: 24, startPoint y: 108, endPoint x: 28, endPoint y: 108, distance: 4.1
click at [24, 108] on link "高階收支登錄" at bounding box center [37, 109] width 69 height 17
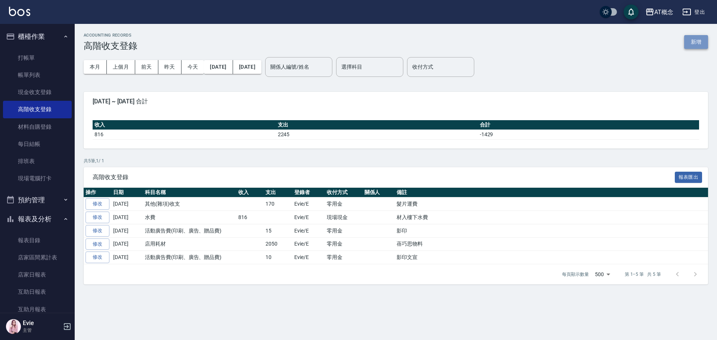
click at [692, 42] on button "新增" at bounding box center [696, 42] width 24 height 14
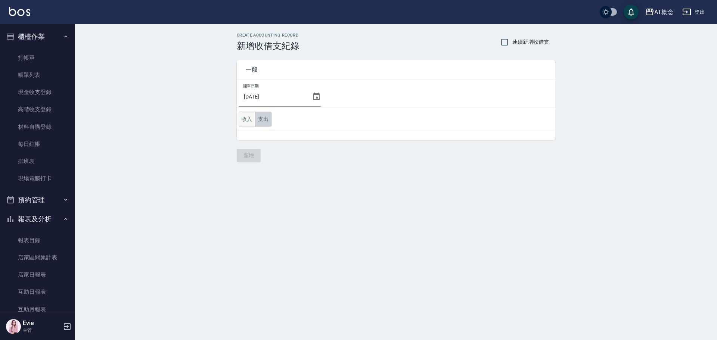
drag, startPoint x: 267, startPoint y: 121, endPoint x: 244, endPoint y: 120, distance: 23.2
click at [250, 123] on div "收入 支出" at bounding box center [255, 119] width 33 height 15
click at [264, 120] on button "支出" at bounding box center [263, 119] width 17 height 15
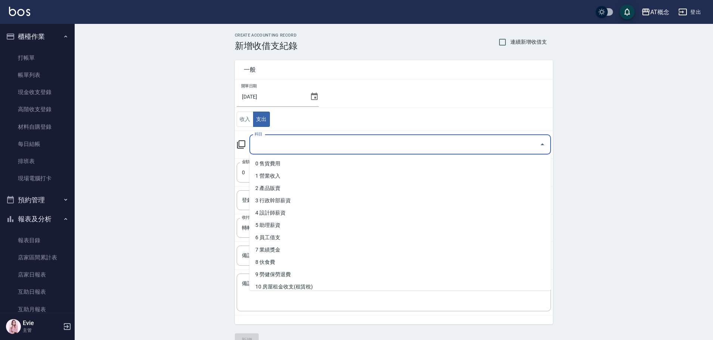
click at [276, 147] on input "科目" at bounding box center [395, 144] width 284 height 13
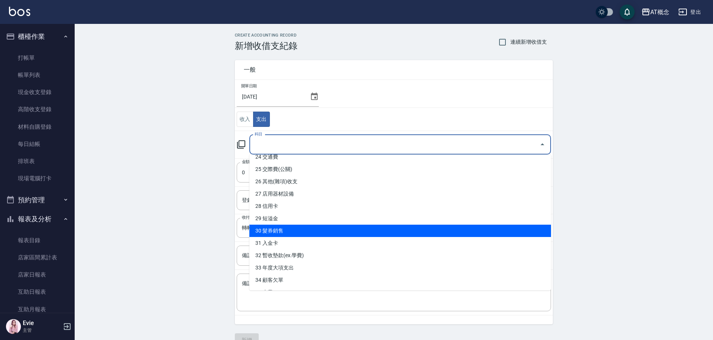
scroll to position [261, 0]
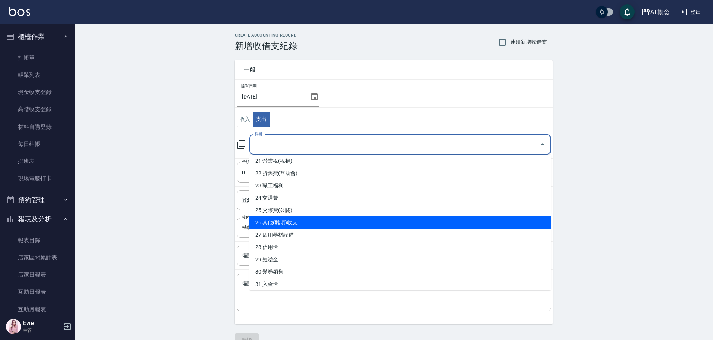
click at [297, 223] on li "26 其他(雜項)收支" at bounding box center [400, 223] width 302 height 12
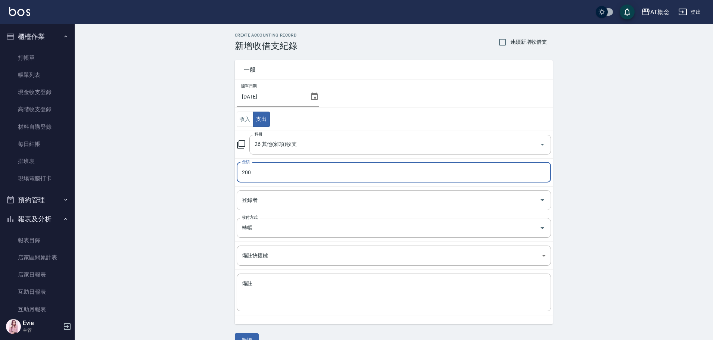
drag, startPoint x: 272, startPoint y: 198, endPoint x: 272, endPoint y: 202, distance: 4.1
click at [272, 202] on input "登錄者" at bounding box center [388, 200] width 297 height 13
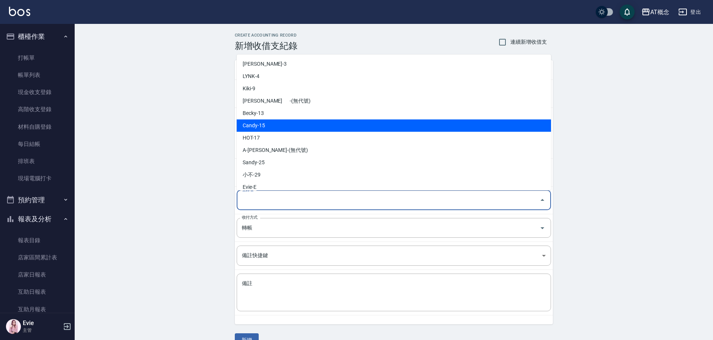
scroll to position [67, 0]
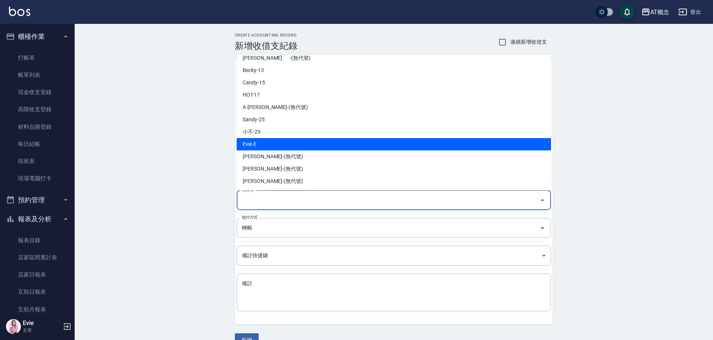
click at [262, 147] on li "Evie-E" at bounding box center [394, 144] width 314 height 12
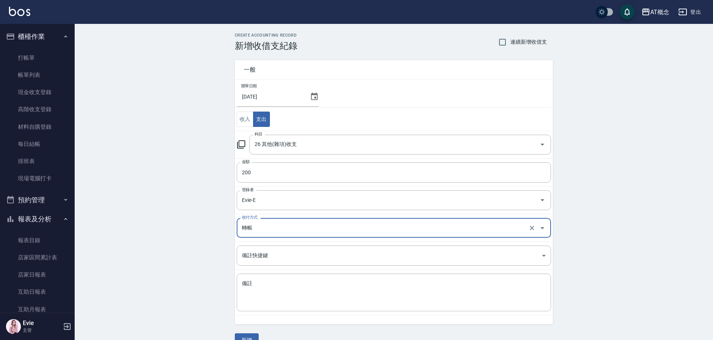
click at [269, 229] on input "轉帳" at bounding box center [383, 227] width 287 height 13
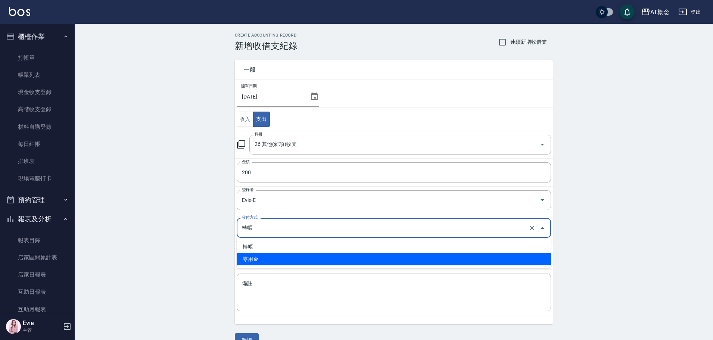
click at [266, 260] on li "零用金" at bounding box center [394, 259] width 314 height 12
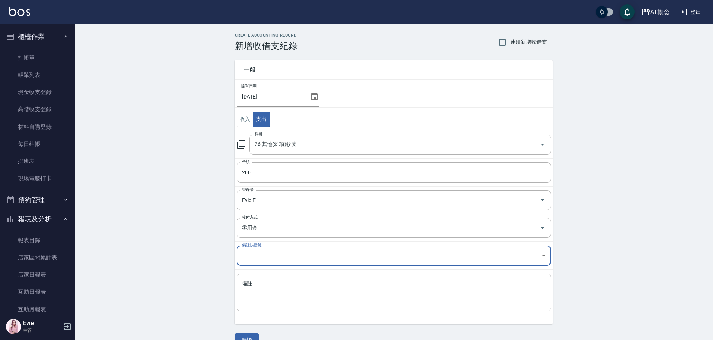
click at [273, 290] on textarea "備註" at bounding box center [394, 292] width 304 height 25
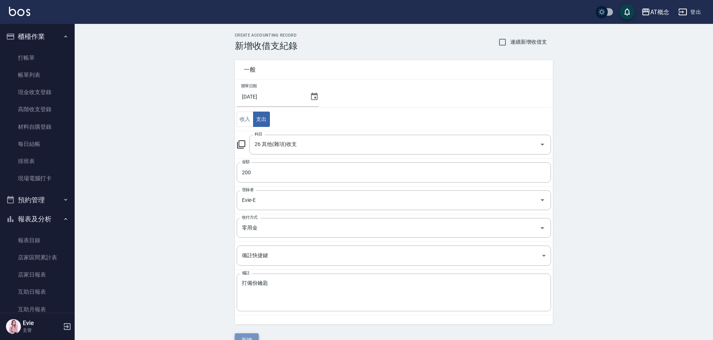
click at [254, 334] on button "新增" at bounding box center [247, 341] width 24 height 14
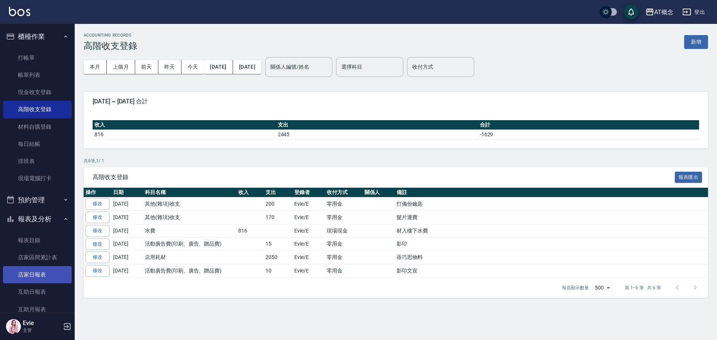
click at [41, 272] on link "店家日報表" at bounding box center [37, 274] width 69 height 17
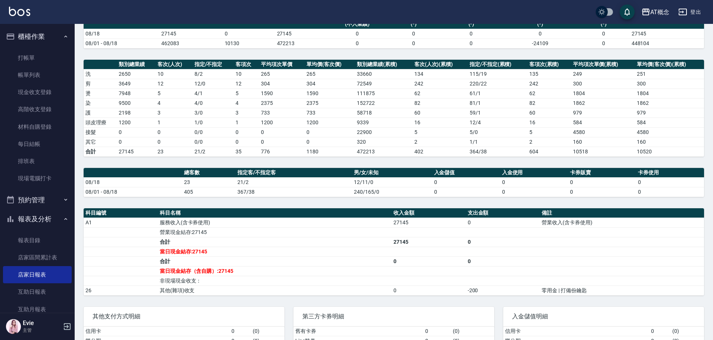
scroll to position [75, 0]
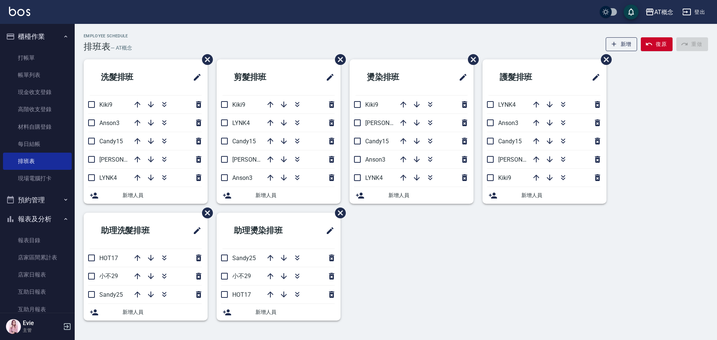
scroll to position [372, 0]
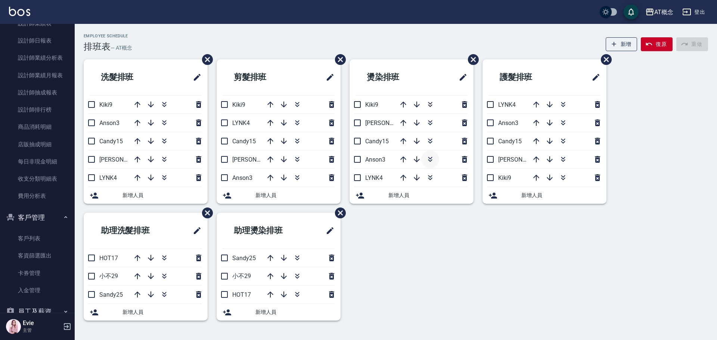
click at [431, 158] on icon "button" at bounding box center [430, 158] width 4 height 3
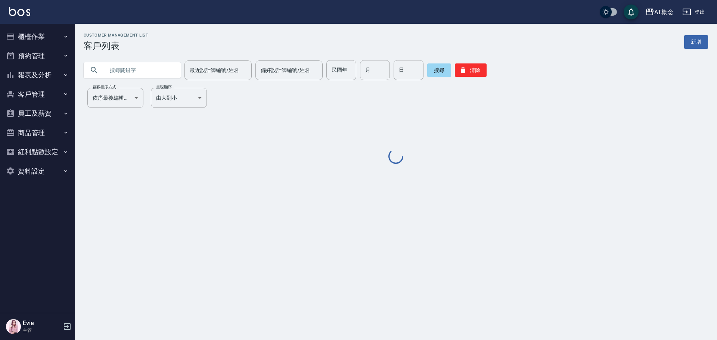
click at [146, 71] on input "text" at bounding box center [140, 70] width 70 height 20
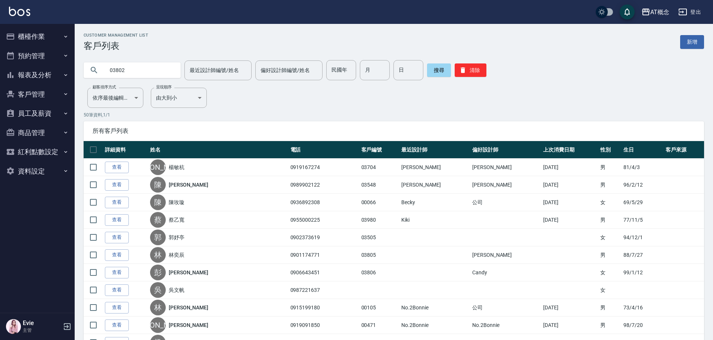
type input "03802"
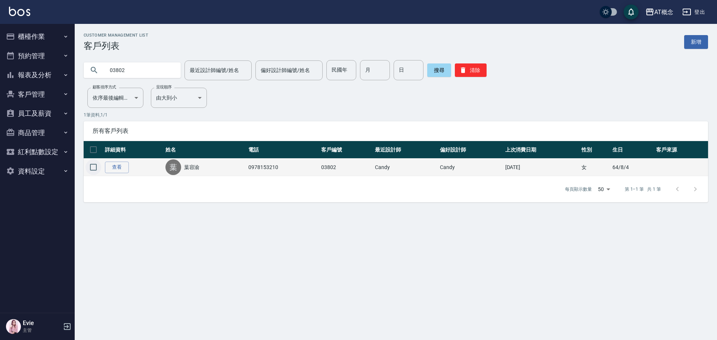
click at [96, 170] on input "checkbox" at bounding box center [94, 167] width 16 height 16
checkbox input "true"
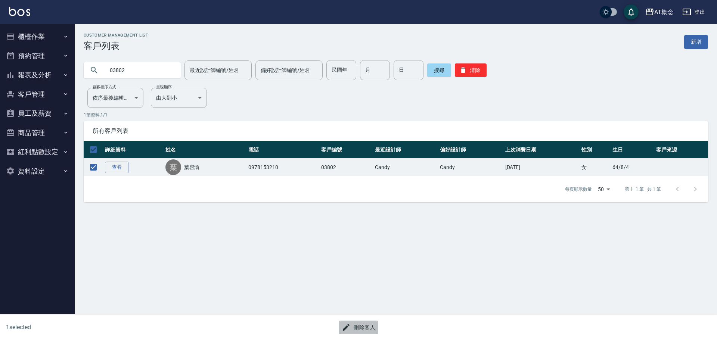
drag, startPoint x: 361, startPoint y: 323, endPoint x: 388, endPoint y: 176, distance: 149.6
click at [363, 320] on div "刪除客人" at bounding box center [356, 325] width 356 height 20
click at [363, 328] on button "刪除客人" at bounding box center [359, 328] width 40 height 14
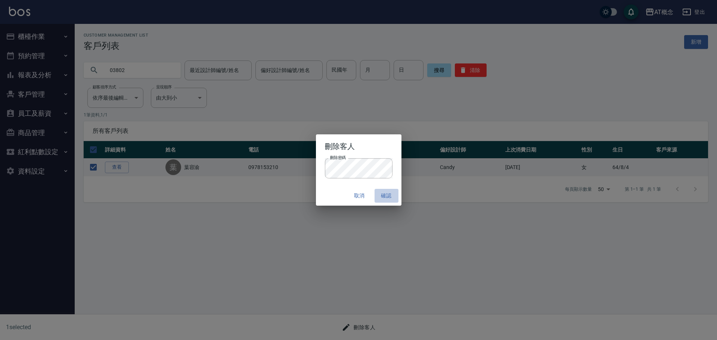
click at [388, 194] on button "確認" at bounding box center [387, 196] width 24 height 14
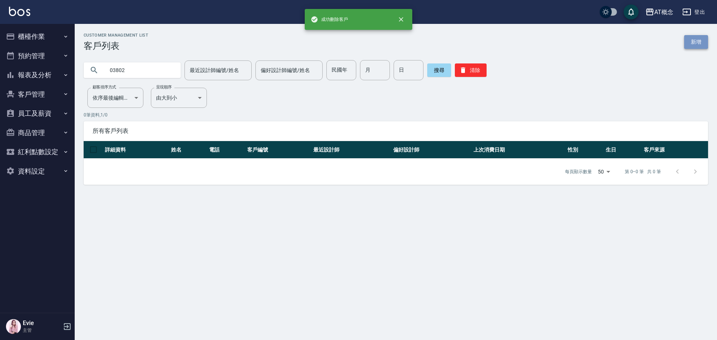
click at [696, 43] on link "新增" at bounding box center [696, 42] width 24 height 14
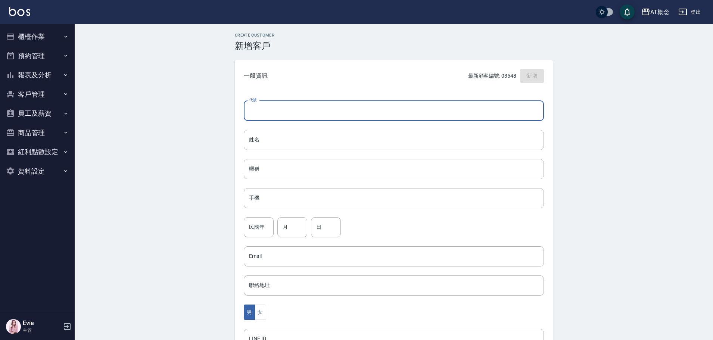
click at [331, 112] on input "代號" at bounding box center [394, 111] width 300 height 20
type input "03802"
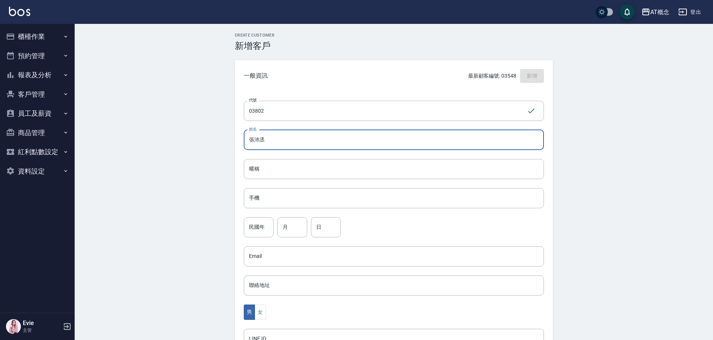
type input "張沛丞"
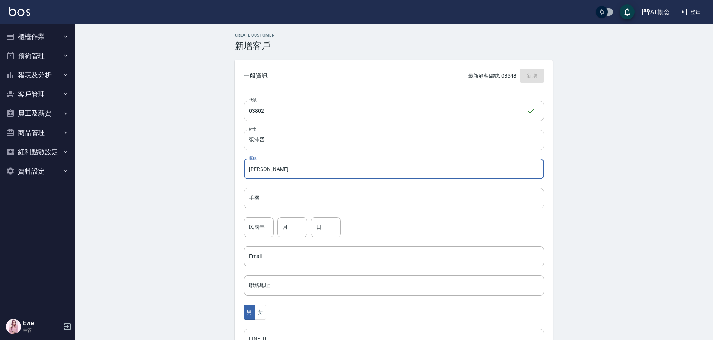
type input "沛丞"
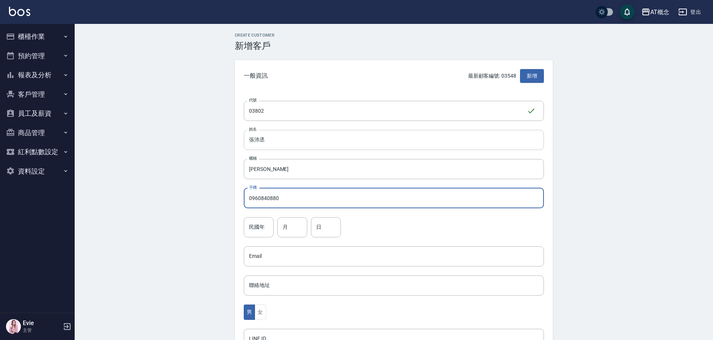
type input "0960840880"
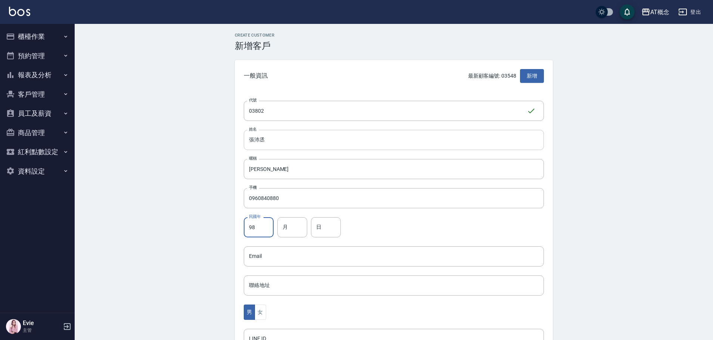
type input "98"
type input "12"
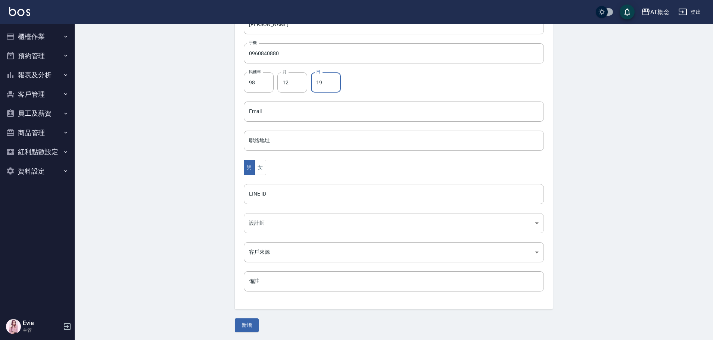
scroll to position [146, 0]
type input "19"
click at [267, 228] on body "AT概念 登出 櫃檯作業 打帳單 帳單列表 現金收支登錄 高階收支登錄 材料自購登錄 每日結帳 排班表 現場電腦打卡 預約管理 預約管理 單日預約紀錄 單週預…" at bounding box center [356, 97] width 713 height 486
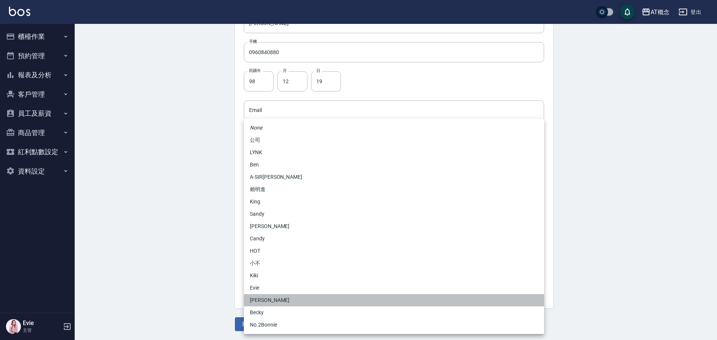
click at [273, 299] on li "安森Anson" at bounding box center [394, 300] width 300 height 12
type input "6d66dedd-d7e3-492f-8c05-f4e40e3a1c36"
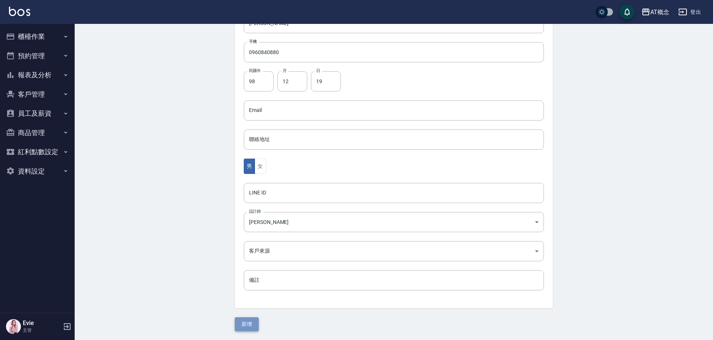
click at [252, 324] on button "新增" at bounding box center [247, 324] width 24 height 14
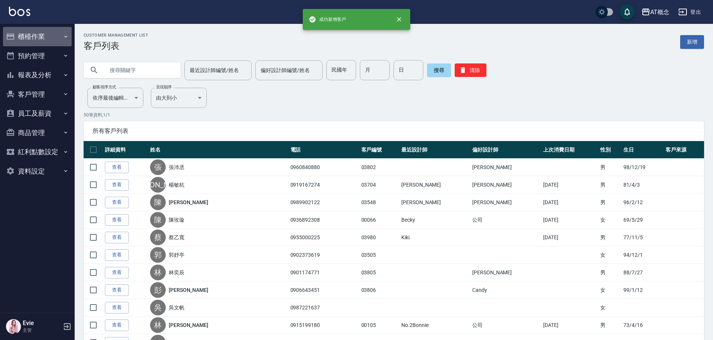
click at [33, 37] on button "櫃檯作業" at bounding box center [37, 36] width 69 height 19
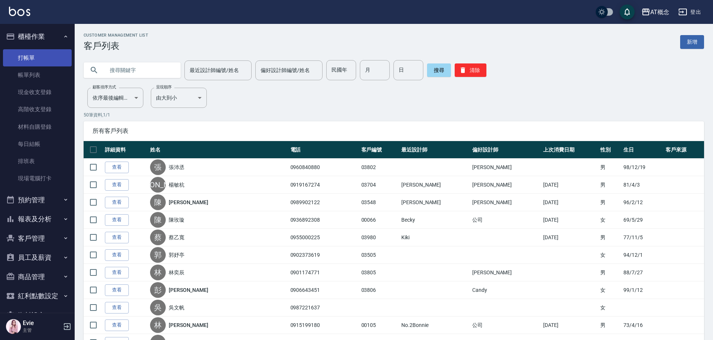
click at [36, 57] on link "打帳單" at bounding box center [37, 57] width 69 height 17
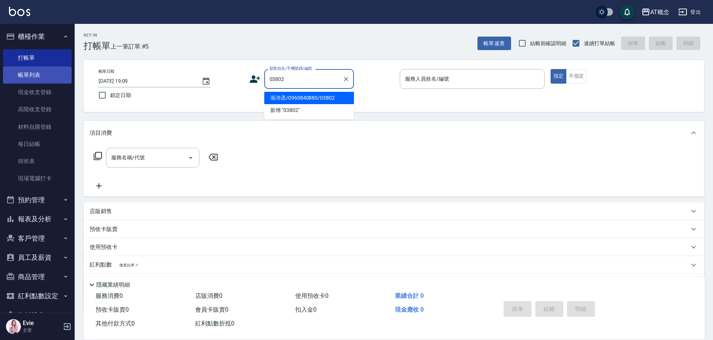
type input "張沛丞/0960840880/03802"
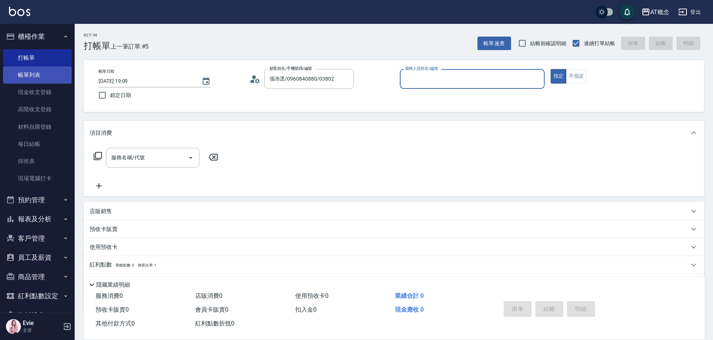
type input "Anson-3"
click at [551, 69] on button "指定" at bounding box center [559, 76] width 16 height 15
type button "true"
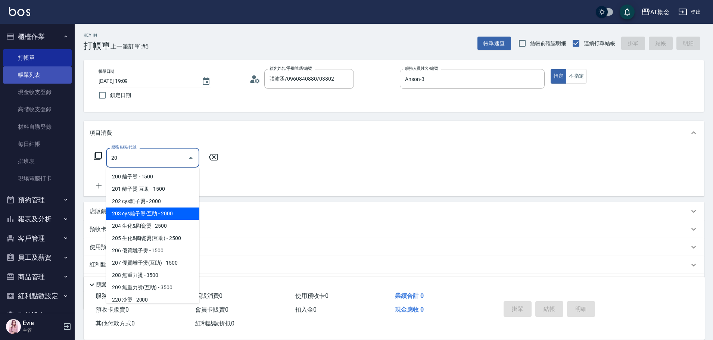
type input "203 cys離子燙-互助(203)"
type input "200"
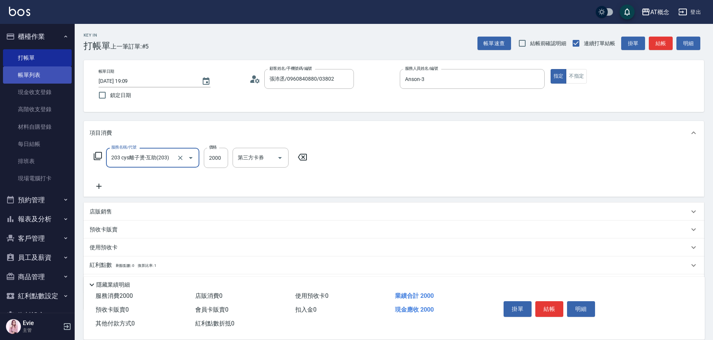
type input "203 cys離子燙-互助(203)"
type input "0"
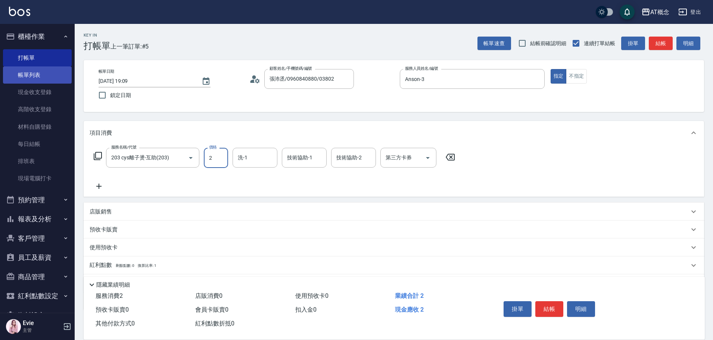
type input "21"
type input "20"
type input "210"
type input "2100"
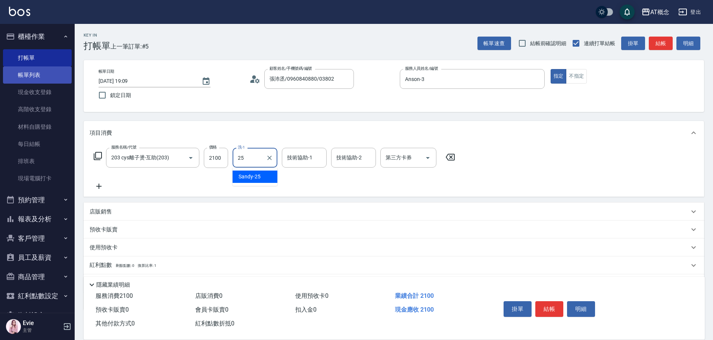
type input "Sandy-25"
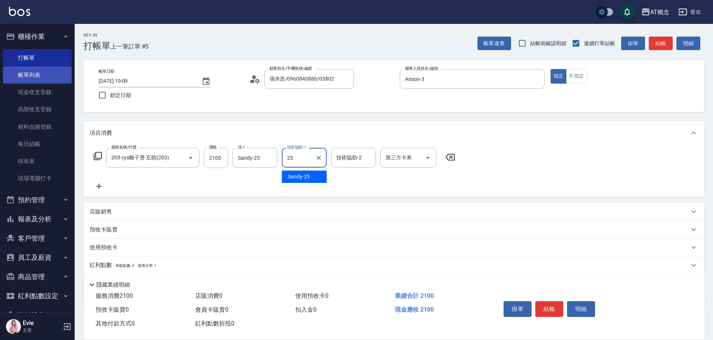
type input "Sandy-25"
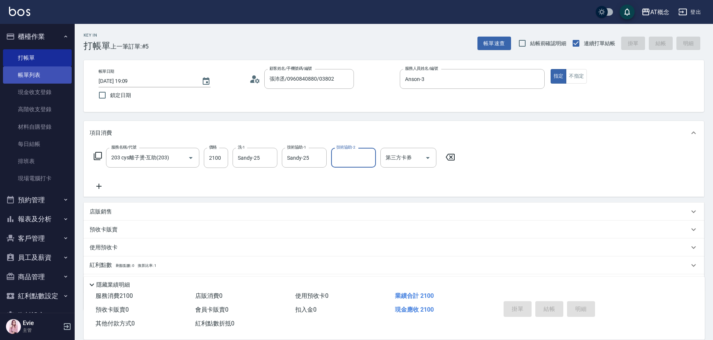
type input "2025/08/18 19:10"
type input "0"
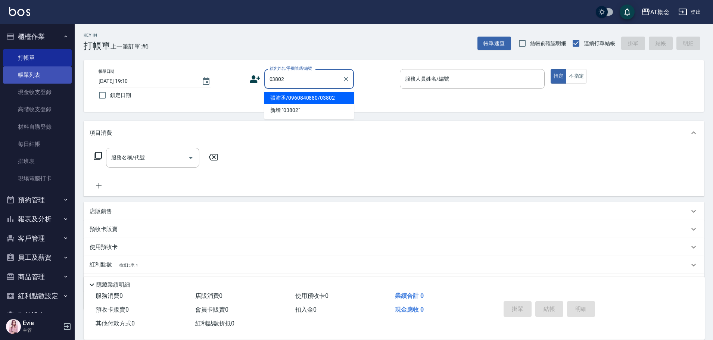
type input "張沛丞/0960840880/03802"
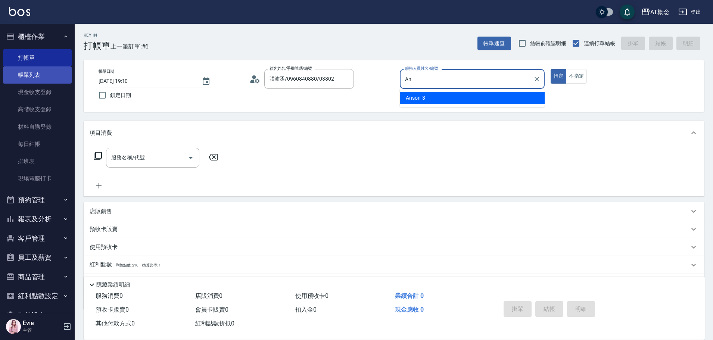
type input "A"
type input "LYNK-4"
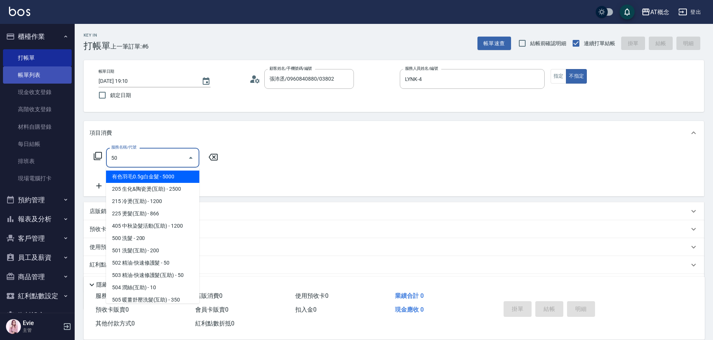
type input "500"
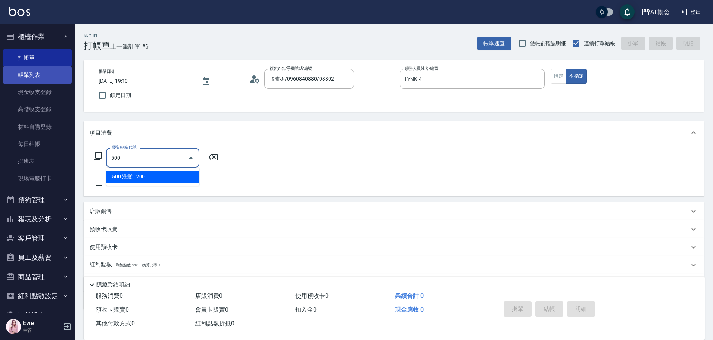
type input "20"
type input "500 洗髮(500)"
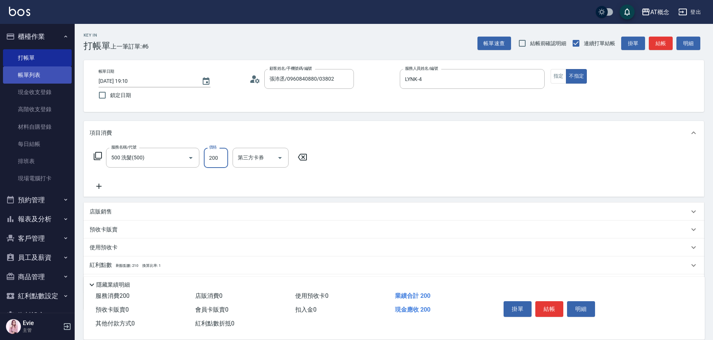
type input "0"
type input "30"
type input "300"
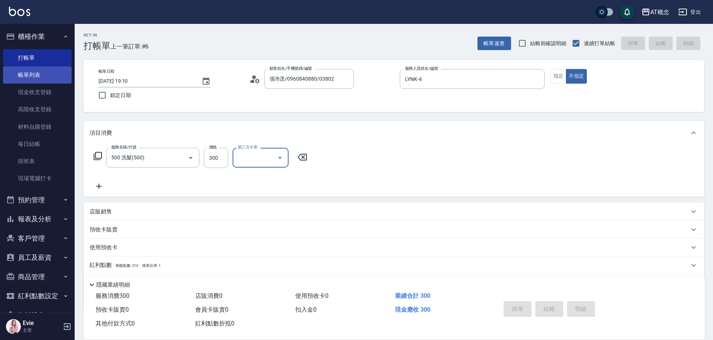
type input "0"
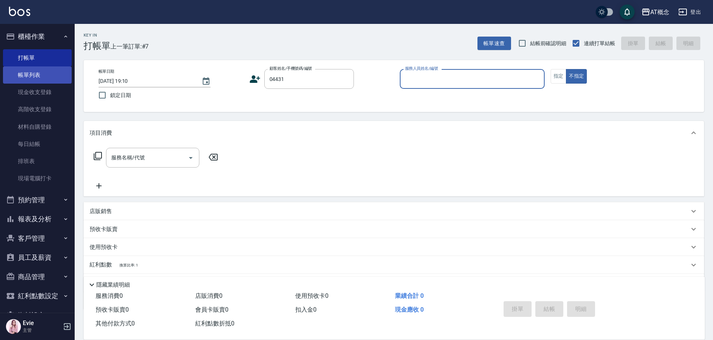
type input "鄭羽庭/0983316938/04431"
type input "LYNK-4"
click at [566, 69] on button "不指定" at bounding box center [576, 76] width 21 height 15
type button "false"
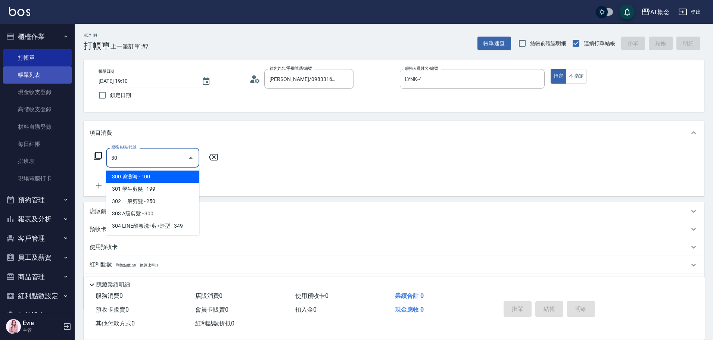
type input "302"
type input "20"
type input "302 一般剪髮(302)"
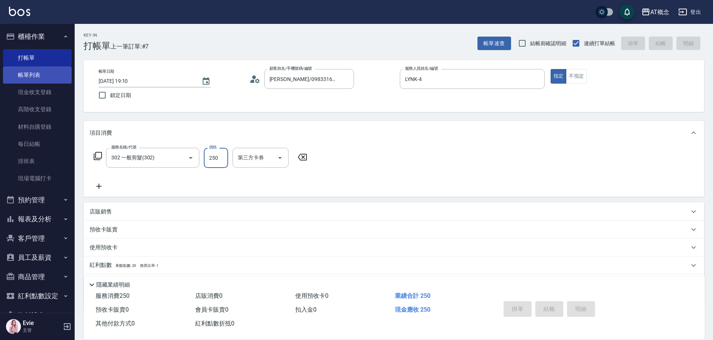
type input "0"
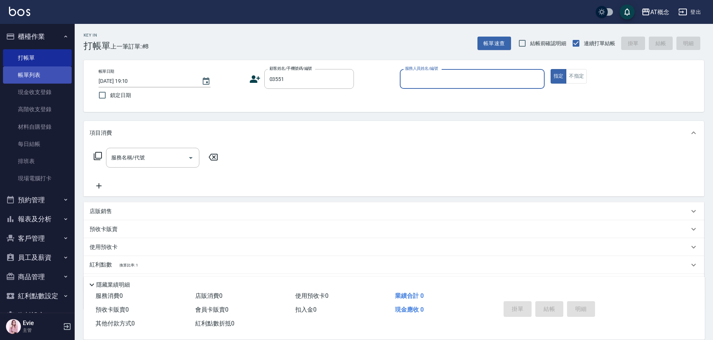
type input "張良哯/0919057459/03551"
type input "Anson-3"
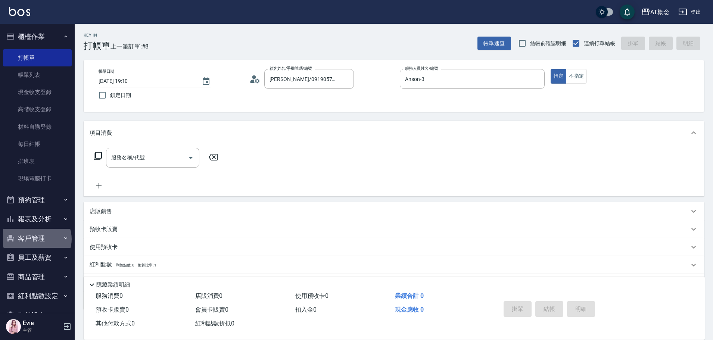
click at [36, 239] on button "客戶管理" at bounding box center [37, 238] width 69 height 19
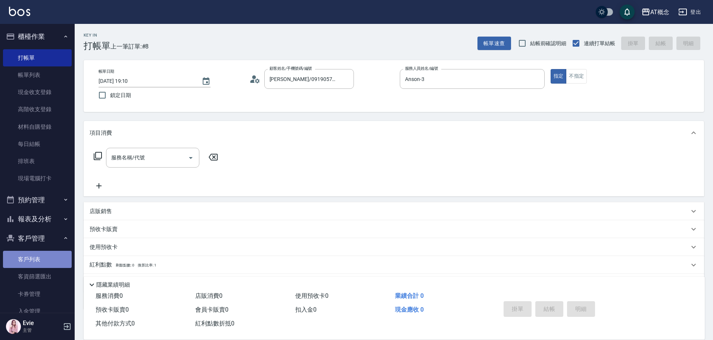
click at [39, 256] on link "客戶列表" at bounding box center [37, 259] width 69 height 17
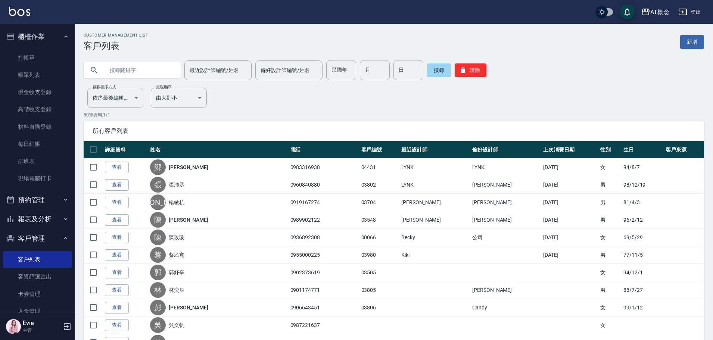
click at [144, 68] on input "text" at bounding box center [140, 70] width 70 height 20
type input "03551"
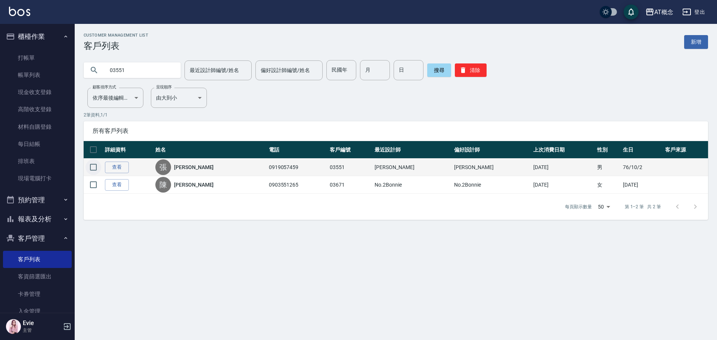
click at [94, 167] on input "checkbox" at bounding box center [94, 167] width 16 height 16
checkbox input "true"
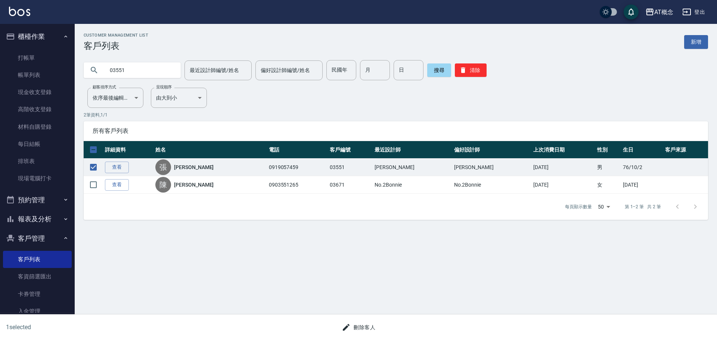
click at [365, 332] on button "刪除客人" at bounding box center [359, 328] width 40 height 14
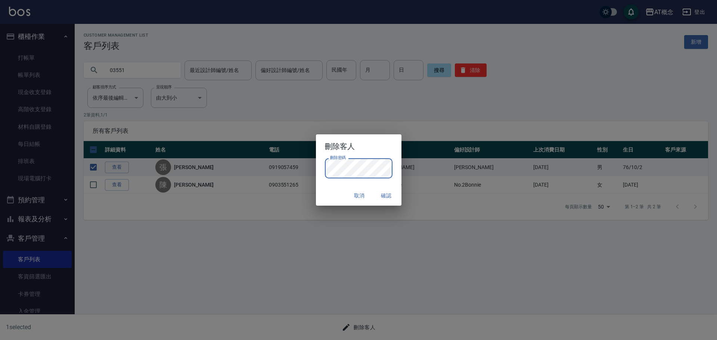
drag, startPoint x: 389, startPoint y: 196, endPoint x: 400, endPoint y: 193, distance: 11.3
click at [389, 196] on button "確認" at bounding box center [387, 196] width 24 height 14
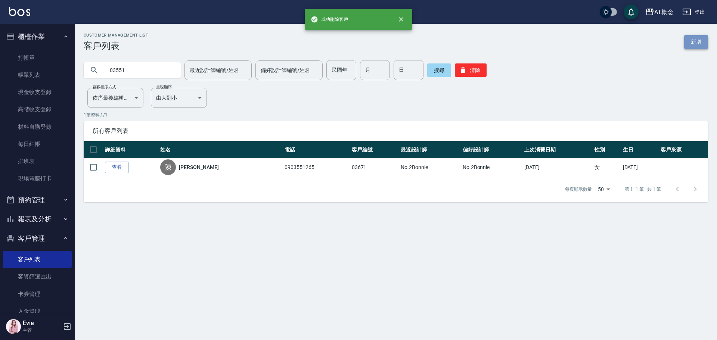
click at [693, 43] on link "新增" at bounding box center [696, 42] width 24 height 14
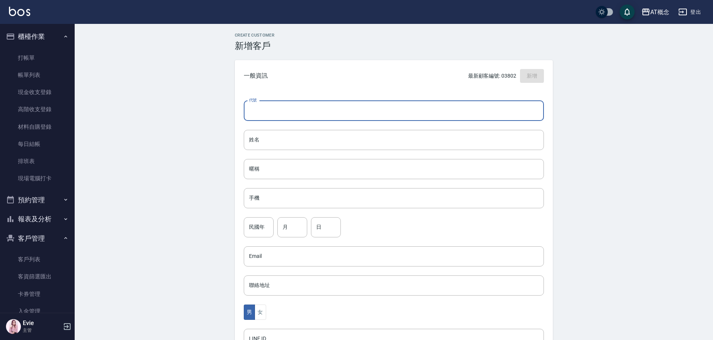
click at [319, 114] on input "代號" at bounding box center [394, 111] width 300 height 20
type input "03551"
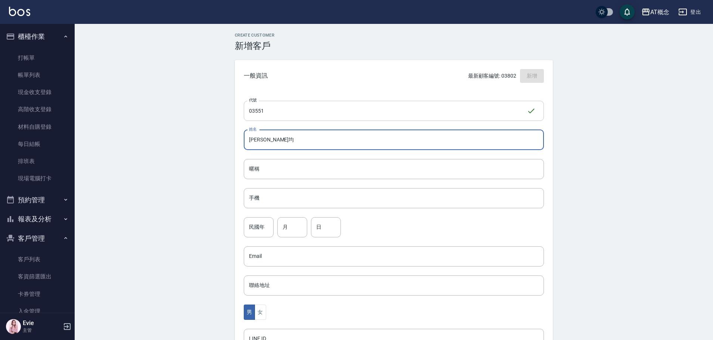
type input "莊晨均"
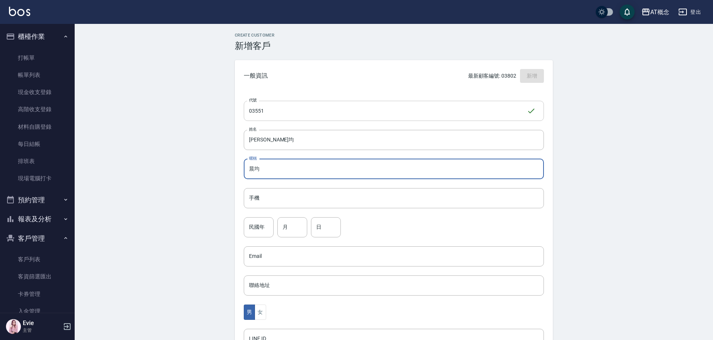
type input "晨均"
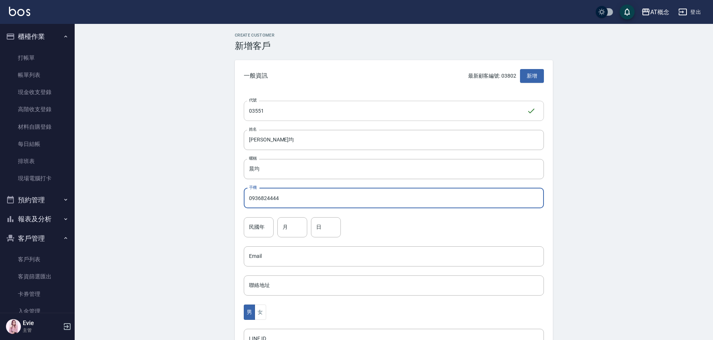
type input "0936824444"
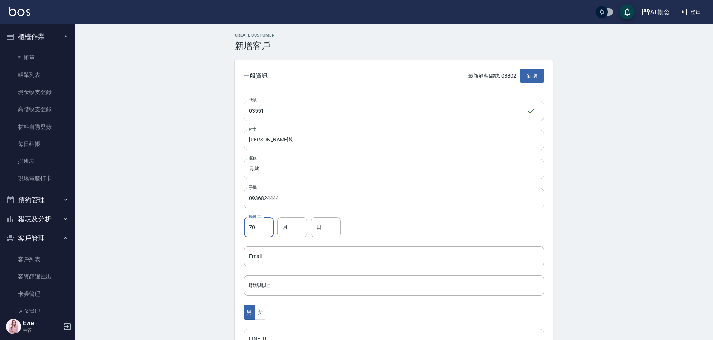
type input "70"
type input "5"
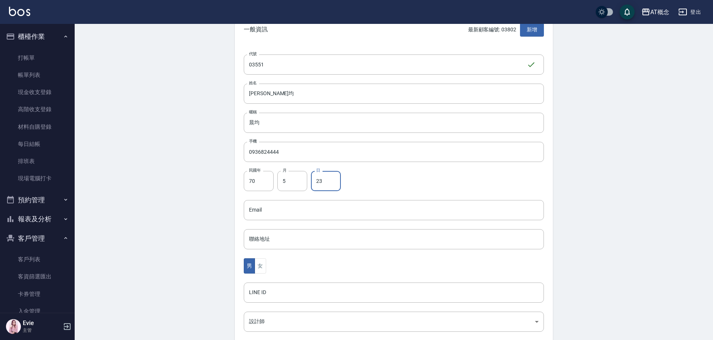
scroll to position [112, 0]
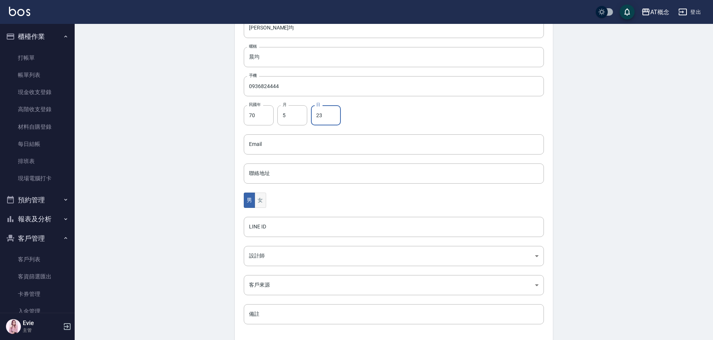
type input "23"
click at [261, 201] on button "女" at bounding box center [260, 200] width 11 height 15
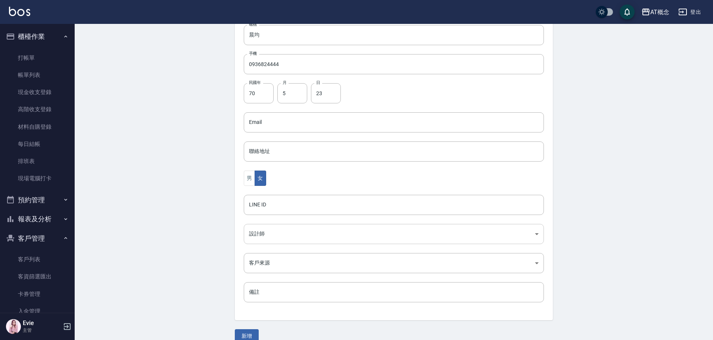
scroll to position [146, 0]
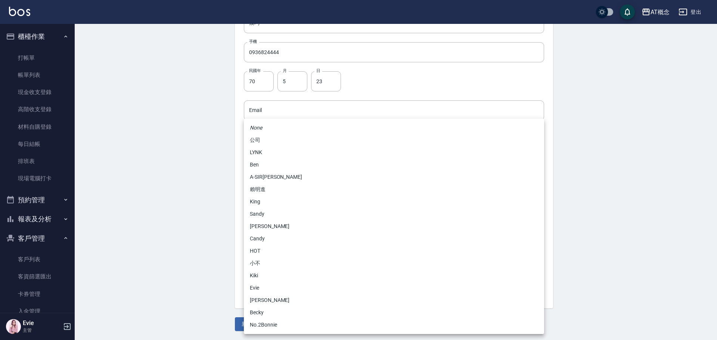
click at [272, 220] on body "AT概念 登出 櫃檯作業 打帳單 帳單列表 現金收支登錄 高階收支登錄 材料自購登錄 每日結帳 排班表 現場電腦打卡 預約管理 預約管理 單日預約紀錄 單週預…" at bounding box center [358, 97] width 717 height 486
click at [258, 151] on li "LYNK" at bounding box center [394, 152] width 300 height 12
type input "7b760190-a54a-4ce3-a4b8-9dfdebd6f24a"
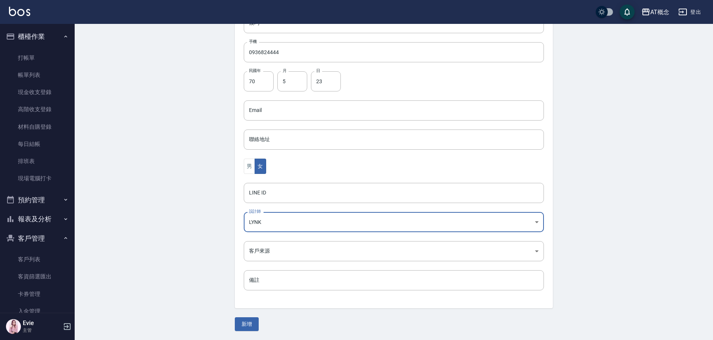
click at [254, 325] on button "新增" at bounding box center [247, 324] width 24 height 14
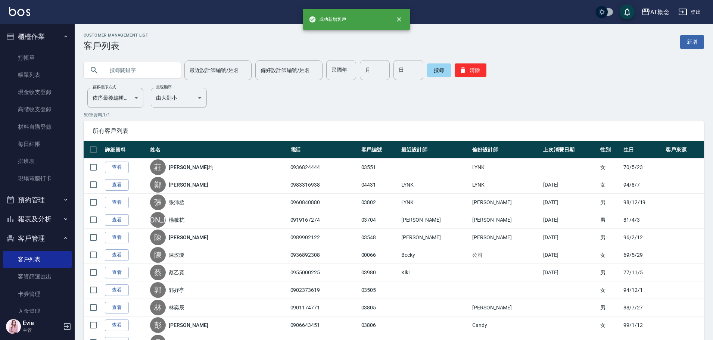
click at [116, 69] on input "text" at bounding box center [140, 70] width 70 height 20
type input "03801"
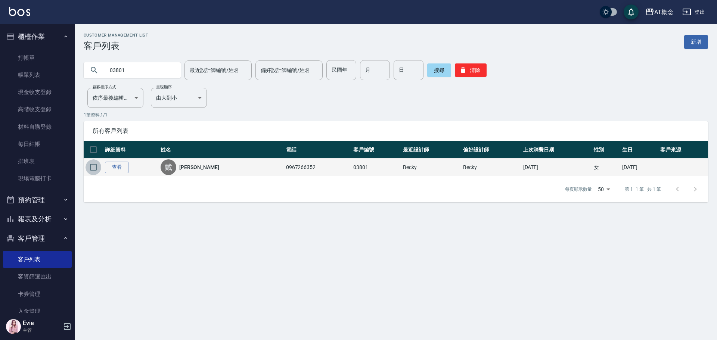
click at [93, 166] on input "checkbox" at bounding box center [94, 167] width 16 height 16
checkbox input "true"
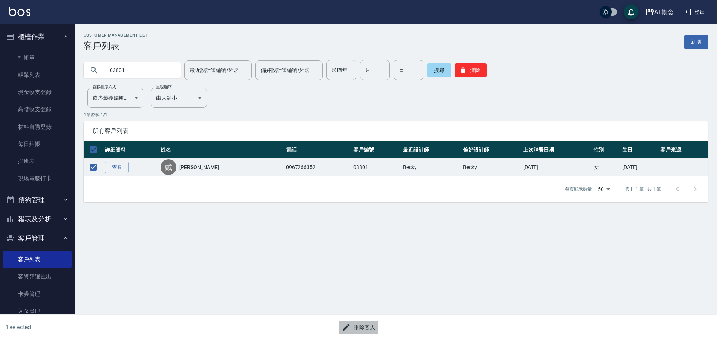
click at [365, 328] on button "刪除客人" at bounding box center [359, 328] width 40 height 14
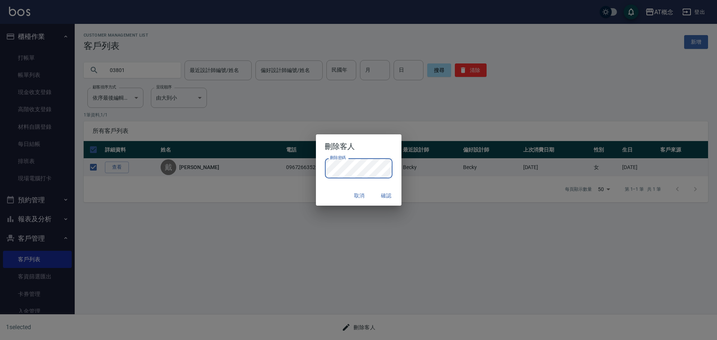
click at [342, 200] on div "取消 確認" at bounding box center [359, 196] width 86 height 20
click at [386, 195] on button "確認" at bounding box center [387, 196] width 24 height 14
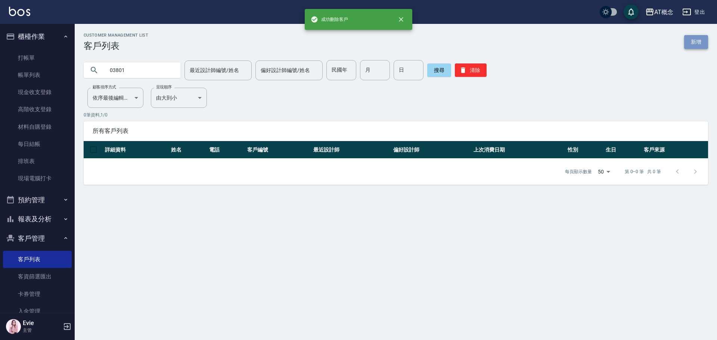
click at [691, 44] on link "新增" at bounding box center [696, 42] width 24 height 14
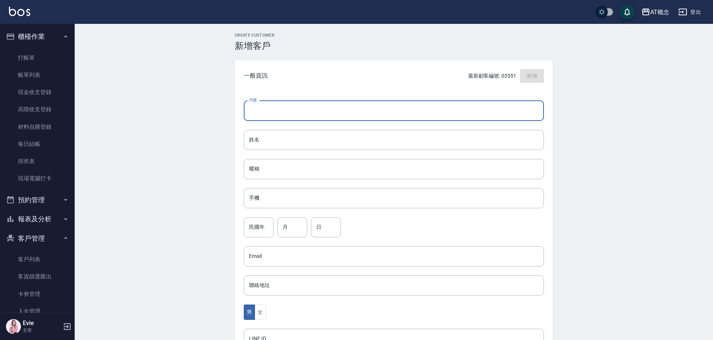
drag, startPoint x: 299, startPoint y: 108, endPoint x: 299, endPoint y: 117, distance: 8.2
click at [299, 113] on input "代號" at bounding box center [394, 111] width 300 height 20
type input "03801"
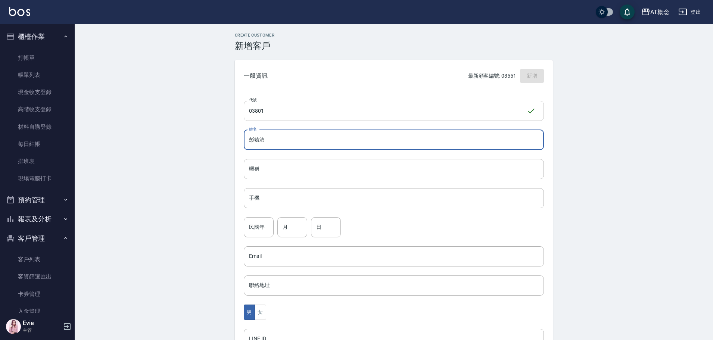
type input "彭毓湞"
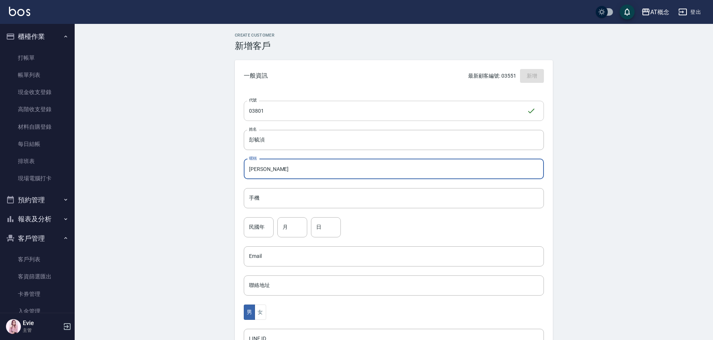
type input "毓湞"
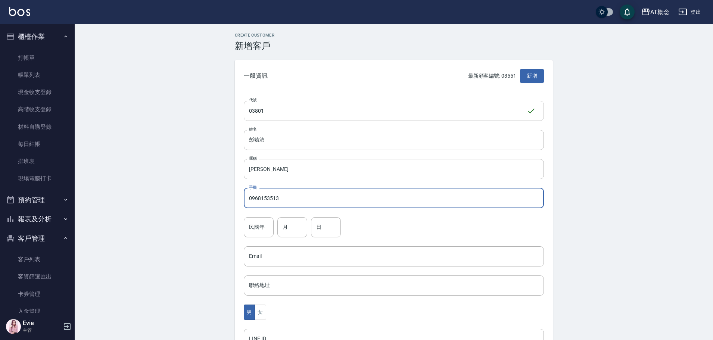
type input "0968153513"
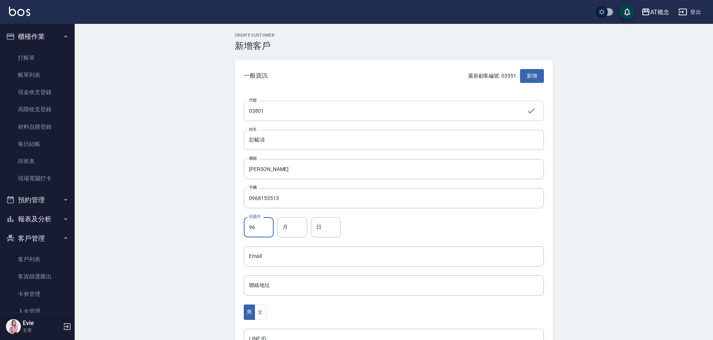
type input "96"
type input "9"
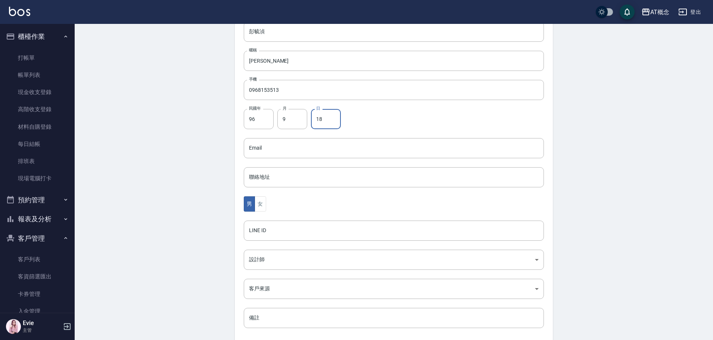
scroll to position [112, 0]
type input "18"
click at [262, 201] on button "女" at bounding box center [260, 200] width 11 height 15
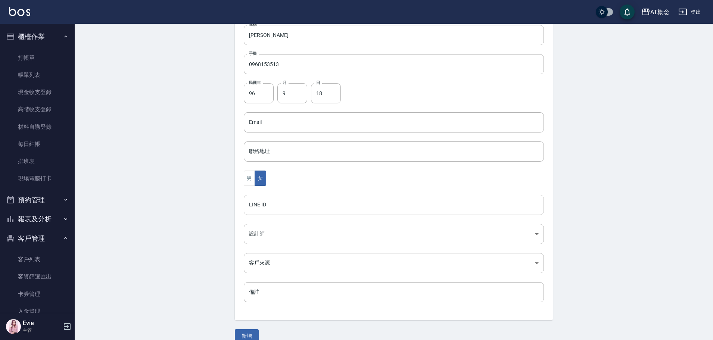
scroll to position [146, 0]
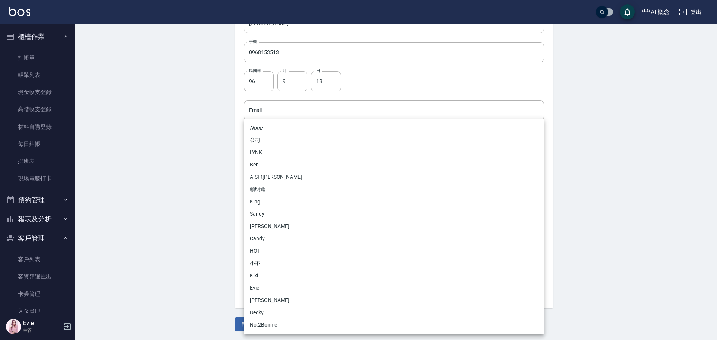
click at [260, 222] on body "AT概念 登出 櫃檯作業 打帳單 帳單列表 現金收支登錄 高階收支登錄 材料自購登錄 每日結帳 排班表 現場電腦打卡 預約管理 預約管理 單日預約紀錄 單週預…" at bounding box center [358, 97] width 717 height 486
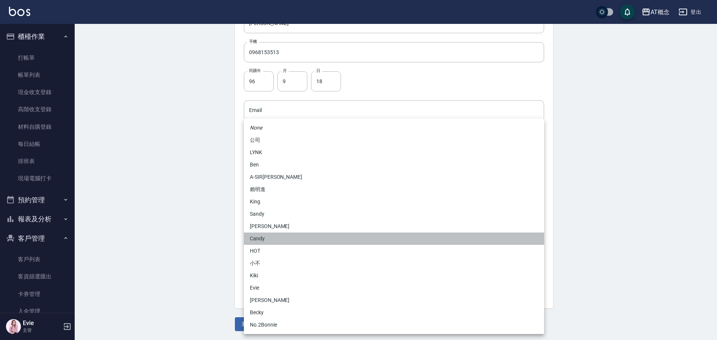
click at [263, 241] on li "Candy" at bounding box center [394, 239] width 300 height 12
type input "95c88325-489e-4505-91c2-94462fb1bea6"
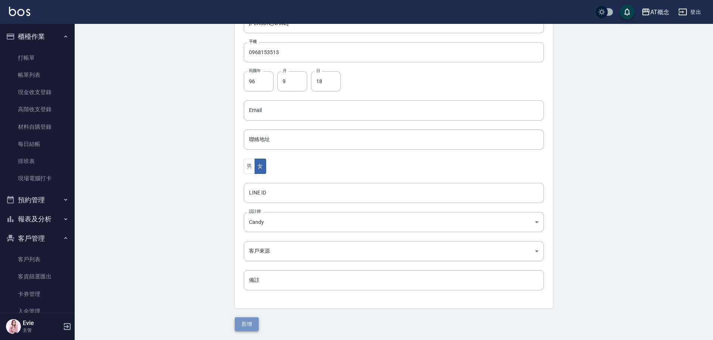
drag, startPoint x: 254, startPoint y: 323, endPoint x: 257, endPoint y: 305, distance: 18.2
click at [254, 322] on button "新增" at bounding box center [247, 324] width 24 height 14
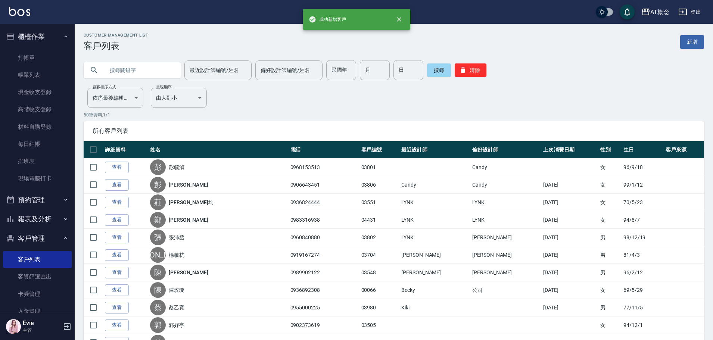
click at [133, 72] on input "text" at bounding box center [140, 70] width 70 height 20
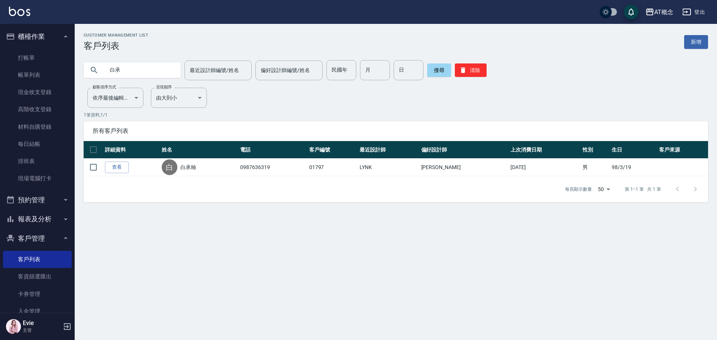
type input "白"
type input "育成"
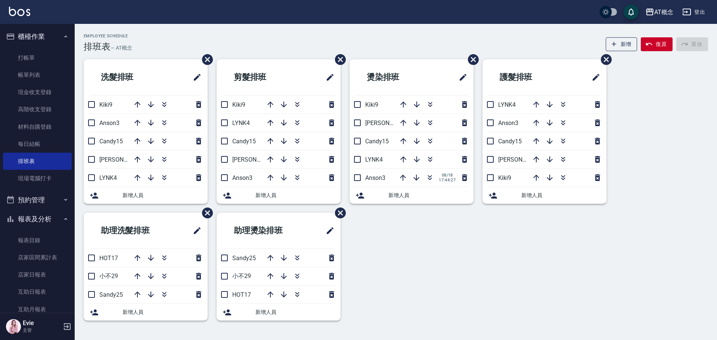
scroll to position [372, 0]
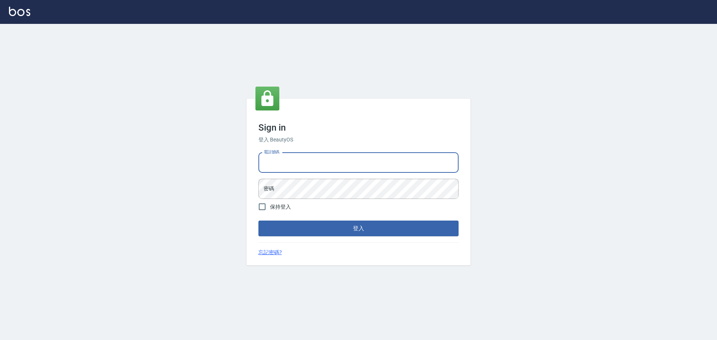
click at [328, 159] on input "電話號碼" at bounding box center [358, 163] width 200 height 20
type input "0922982220"
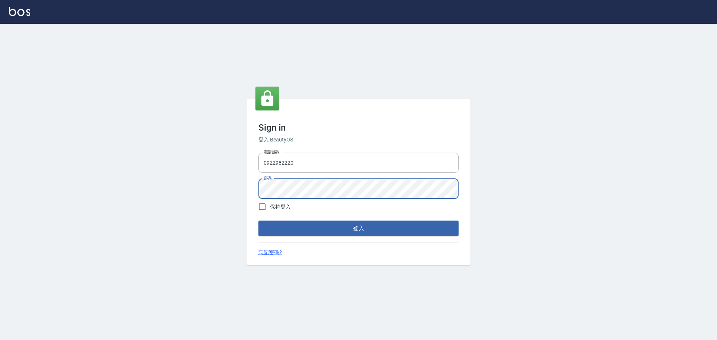
click at [258, 221] on button "登入" at bounding box center [358, 229] width 200 height 16
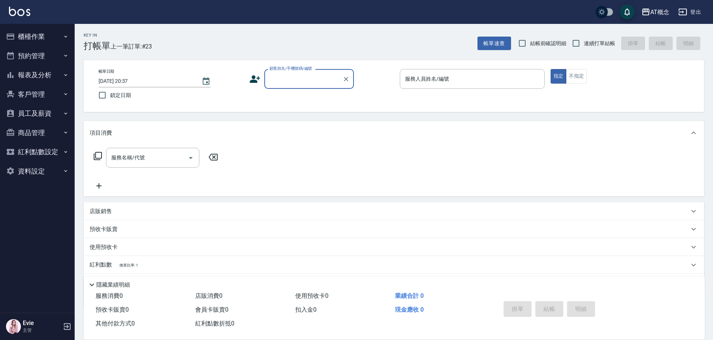
click at [34, 33] on button "櫃檯作業" at bounding box center [37, 36] width 69 height 19
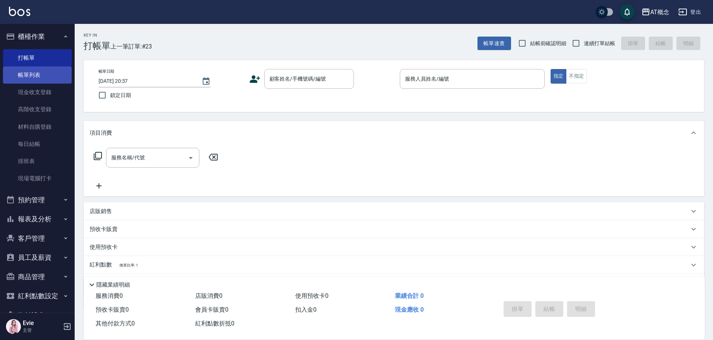
click at [38, 75] on link "帳單列表" at bounding box center [37, 74] width 69 height 17
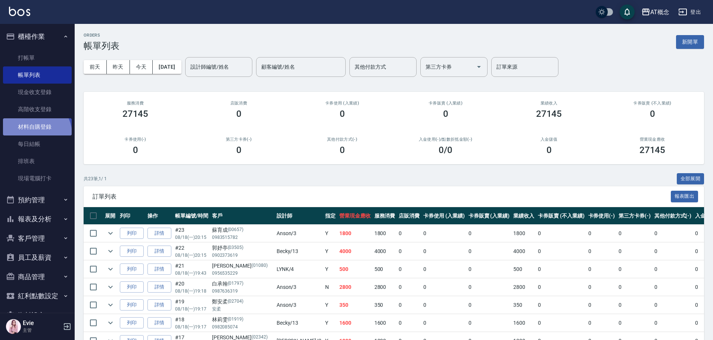
click at [35, 134] on link "材料自購登錄" at bounding box center [37, 126] width 69 height 17
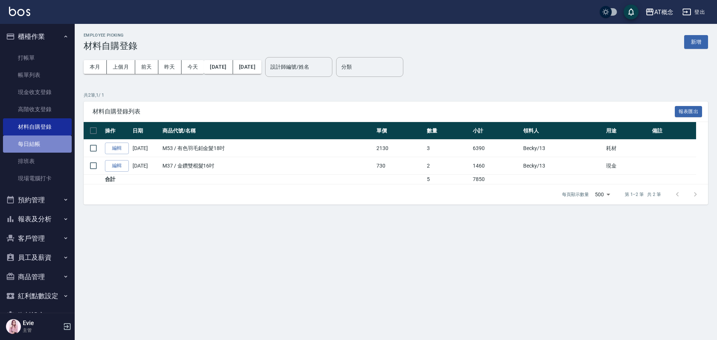
click at [40, 142] on link "每日結帳" at bounding box center [37, 144] width 69 height 17
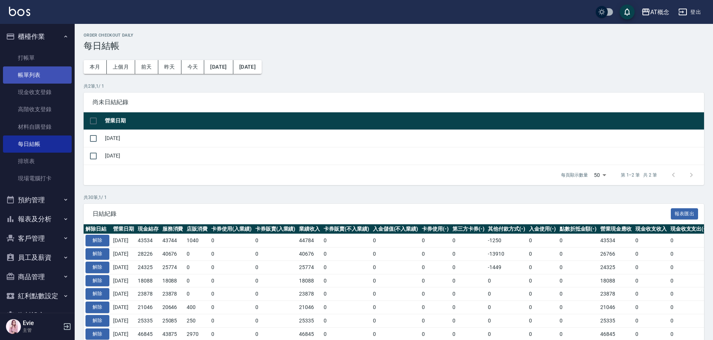
click at [35, 72] on link "帳單列表" at bounding box center [37, 74] width 69 height 17
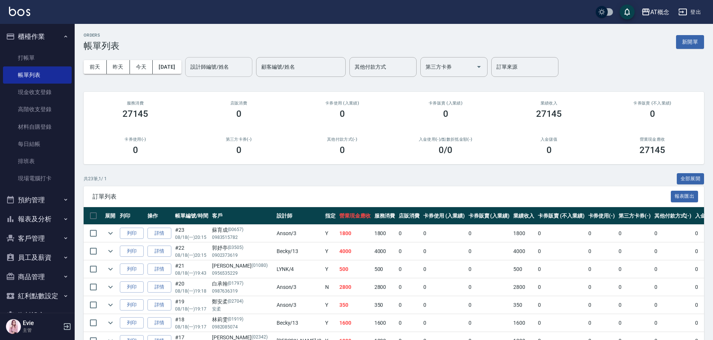
click at [225, 69] on input "設計師編號/姓名" at bounding box center [219, 67] width 61 height 13
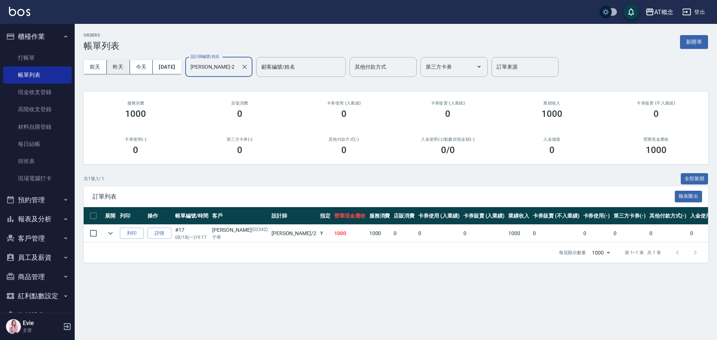
type input "邦妮-2"
click at [122, 66] on button "昨天" at bounding box center [118, 67] width 23 height 14
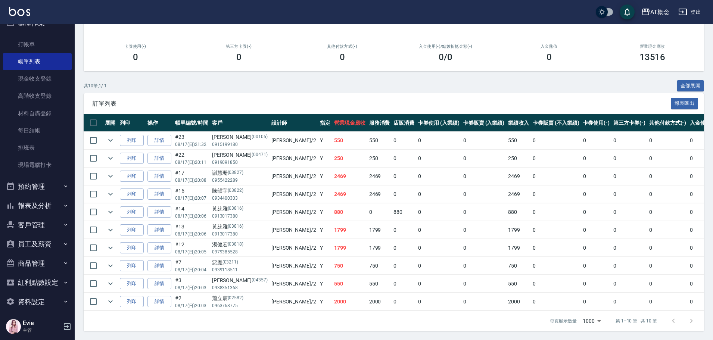
scroll to position [21, 0]
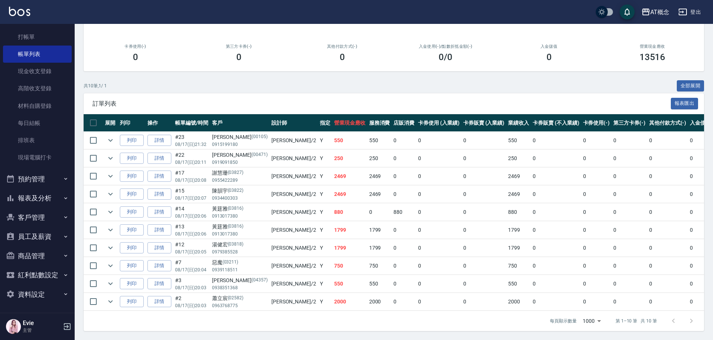
click at [39, 204] on button "報表及分析" at bounding box center [37, 198] width 69 height 19
drag, startPoint x: 34, startPoint y: 199, endPoint x: 35, endPoint y: 205, distance: 6.1
click at [34, 199] on button "報表及分析" at bounding box center [37, 198] width 69 height 19
click at [37, 218] on button "客戶管理" at bounding box center [37, 217] width 69 height 19
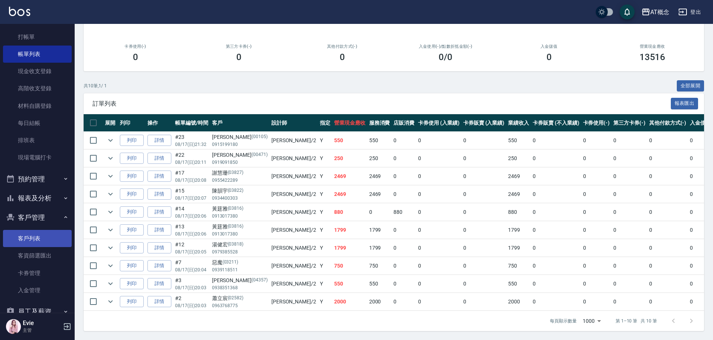
click at [42, 238] on link "客戶列表" at bounding box center [37, 238] width 69 height 17
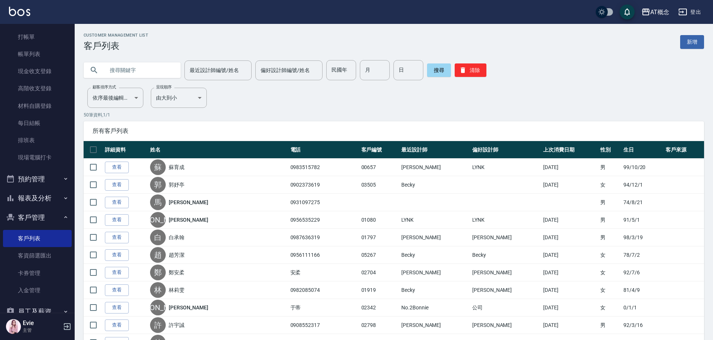
click at [132, 66] on input "text" at bounding box center [140, 70] width 70 height 20
type input "03818"
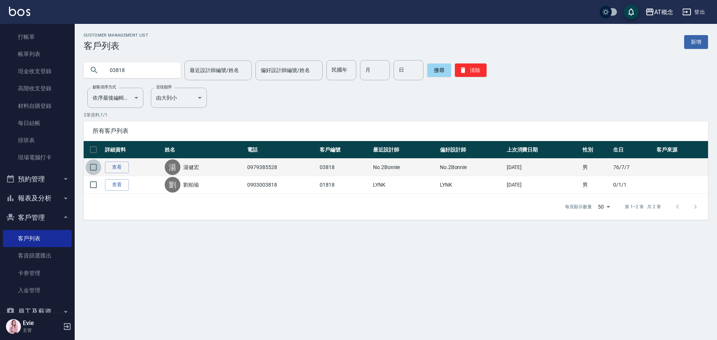
click at [94, 165] on input "checkbox" at bounding box center [94, 167] width 16 height 16
checkbox input "true"
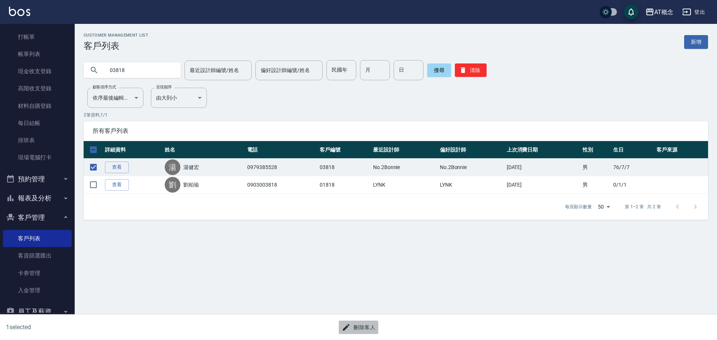
click at [371, 326] on button "刪除客人" at bounding box center [359, 328] width 40 height 14
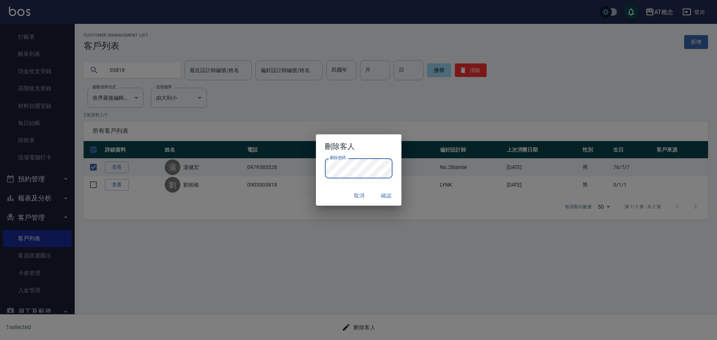
click at [385, 194] on button "確認" at bounding box center [387, 196] width 24 height 14
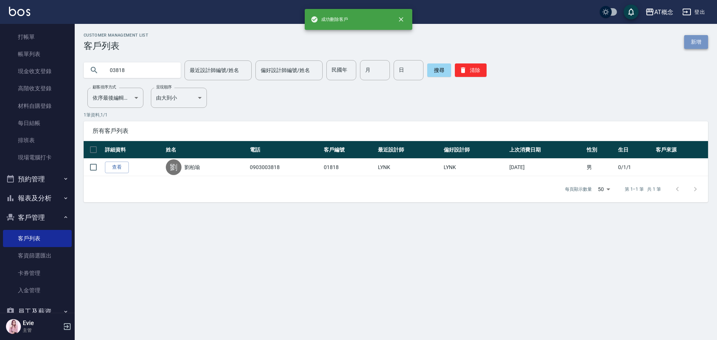
click at [695, 44] on link "新增" at bounding box center [696, 42] width 24 height 14
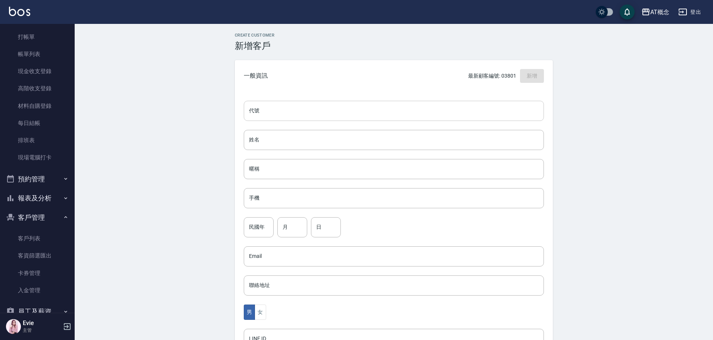
click at [298, 114] on input "代號" at bounding box center [394, 111] width 300 height 20
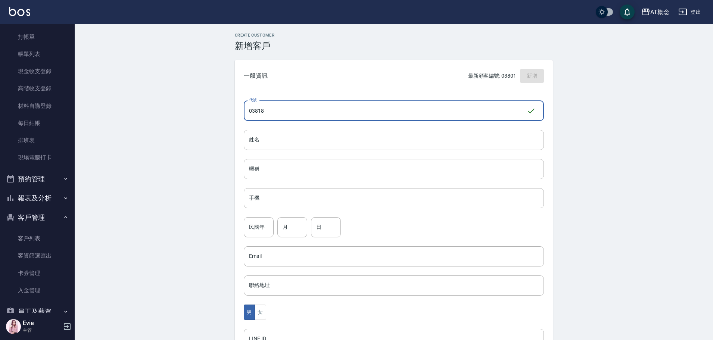
type input "03818"
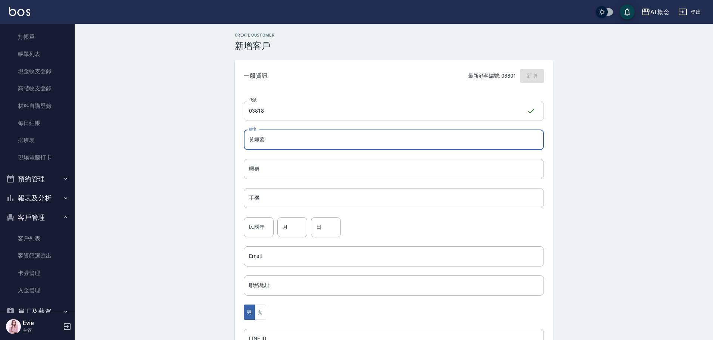
type input "黃姵蓁"
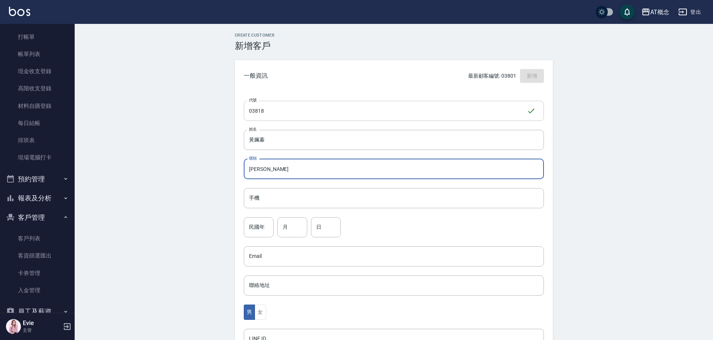
type input "姵蓁"
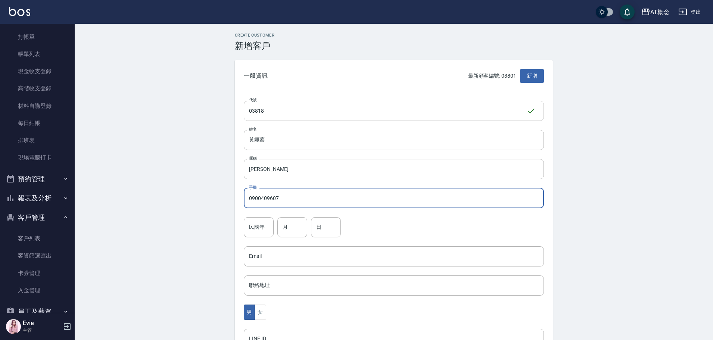
type input "0900409607"
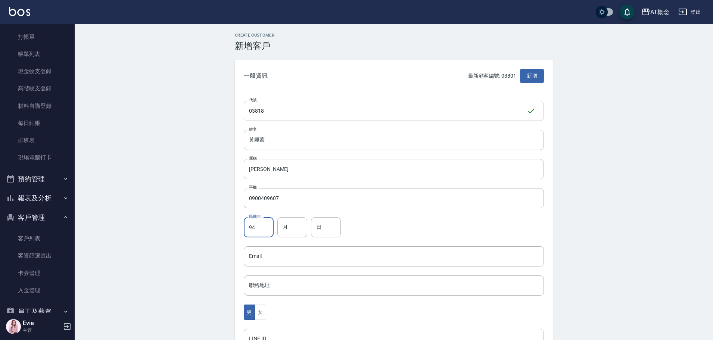
type input "94"
type input "1"
type input "12"
click at [261, 313] on button "女" at bounding box center [260, 312] width 11 height 15
click at [168, 248] on div "Create Customer 新增客戶 一般資訊 最新顧客編號: 03801 新增 代號 03818 ​ 代號 姓名 黃姵蓁 姓名 暱稱 姵蓁 暱稱 手機 …" at bounding box center [394, 255] width 639 height 462
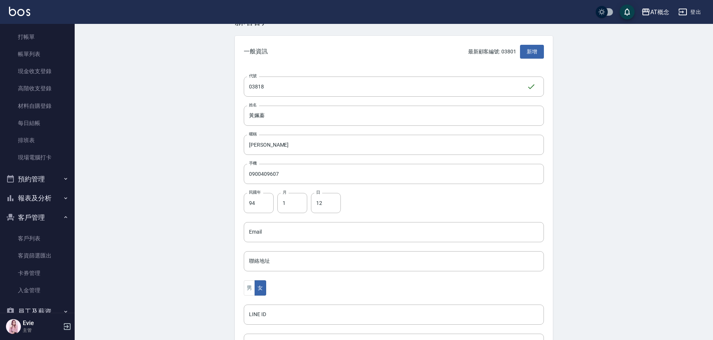
scroll to position [146, 0]
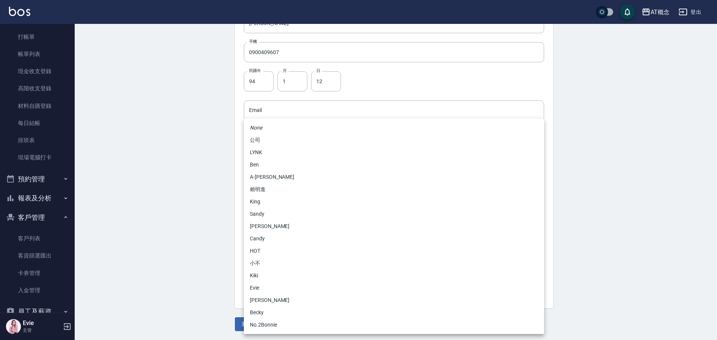
click at [267, 225] on body "AT概念 登出 櫃檯作業 打帳單 帳單列表 現金收支登錄 高階收支登錄 材料自購登錄 每日結帳 排班表 現場電腦打卡 預約管理 預約管理 單日預約紀錄 單週預…" at bounding box center [358, 97] width 717 height 486
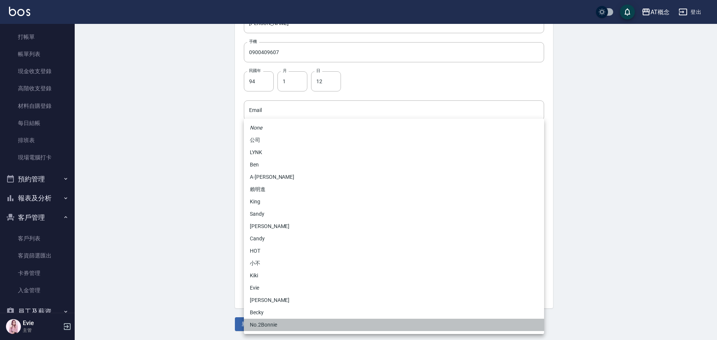
drag, startPoint x: 271, startPoint y: 327, endPoint x: 207, endPoint y: 300, distance: 70.1
click at [272, 326] on li "No.2Bonnie" at bounding box center [394, 325] width 300 height 12
type input "20abcae0-810e-448a-b26a-bcbab897de4d"
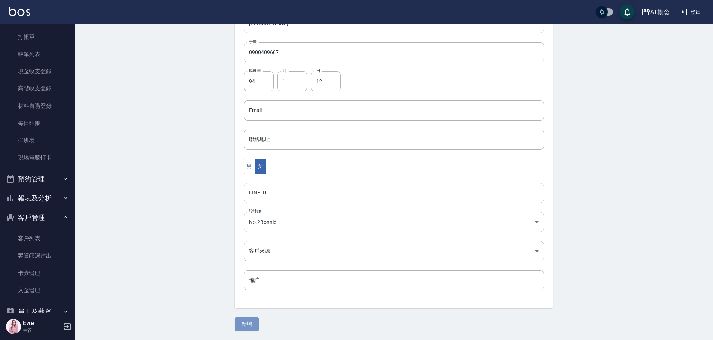
drag, startPoint x: 251, startPoint y: 325, endPoint x: 248, endPoint y: 317, distance: 9.1
click at [251, 325] on button "新增" at bounding box center [247, 324] width 24 height 14
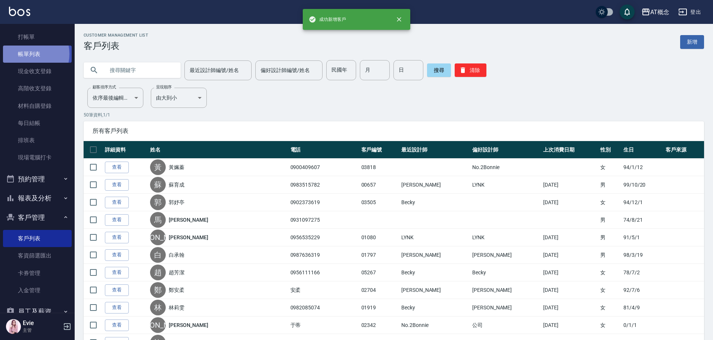
click at [26, 54] on link "帳單列表" at bounding box center [37, 54] width 69 height 17
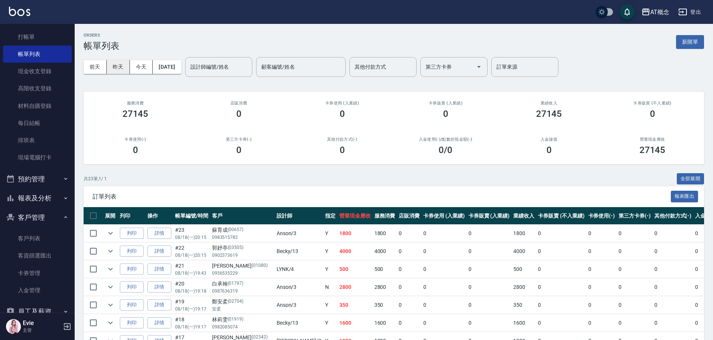
click at [118, 67] on button "昨天" at bounding box center [118, 67] width 23 height 14
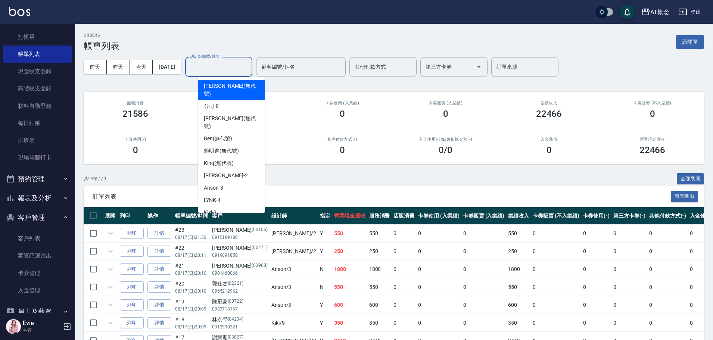
click at [229, 67] on input "設計師編號/姓名" at bounding box center [219, 67] width 61 height 13
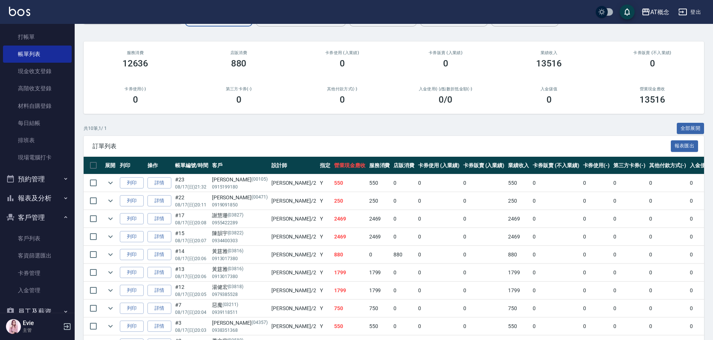
scroll to position [99, 0]
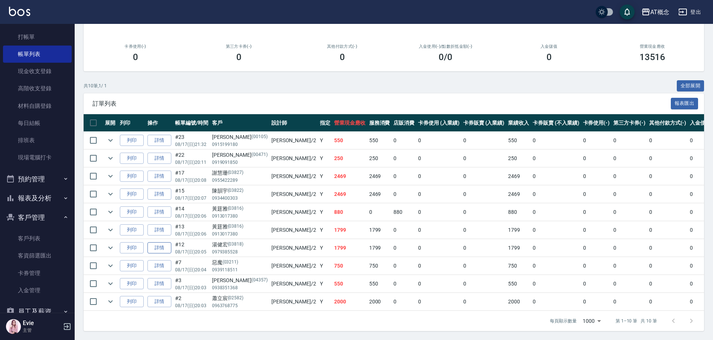
type input "邦妮-2"
click at [159, 242] on link "詳情" at bounding box center [160, 248] width 24 height 12
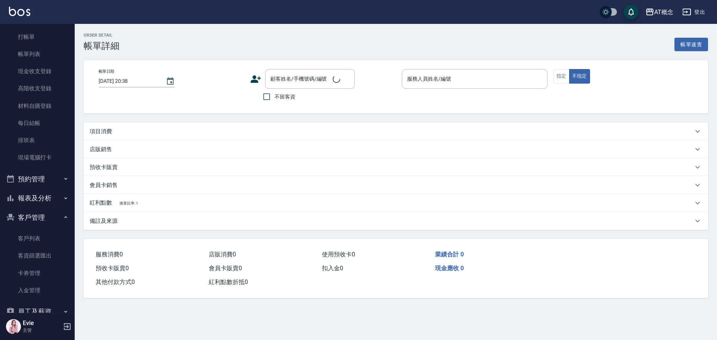
type input "2025/08/17 20:05"
type input "邦妮-2"
type input "170"
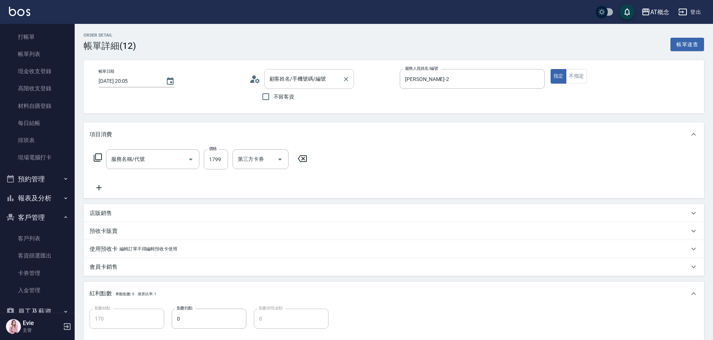
type input "401 染髮(互助)(401)"
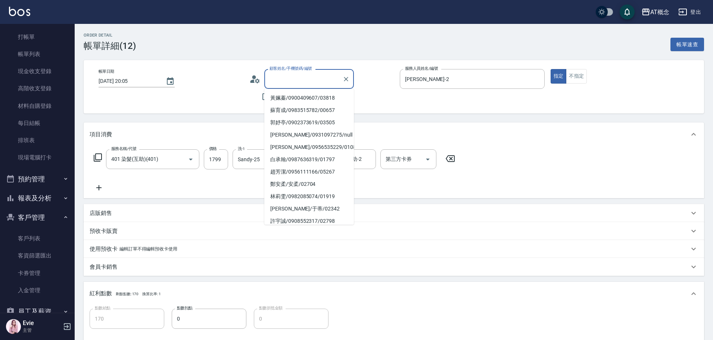
click at [319, 78] on input "顧客姓名/手機號碼/編號" at bounding box center [304, 78] width 72 height 13
click at [319, 98] on li "黃姵蓁/0900409607/03818" at bounding box center [309, 98] width 90 height 12
type input "黃姵蓁/0900409607/03818"
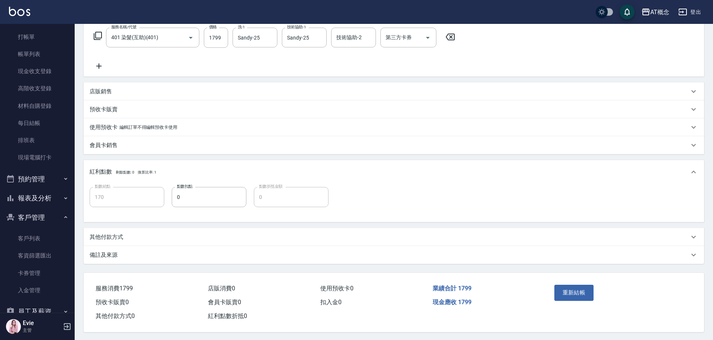
scroll to position [126, 0]
click at [572, 289] on button "重新結帳" at bounding box center [575, 292] width 40 height 16
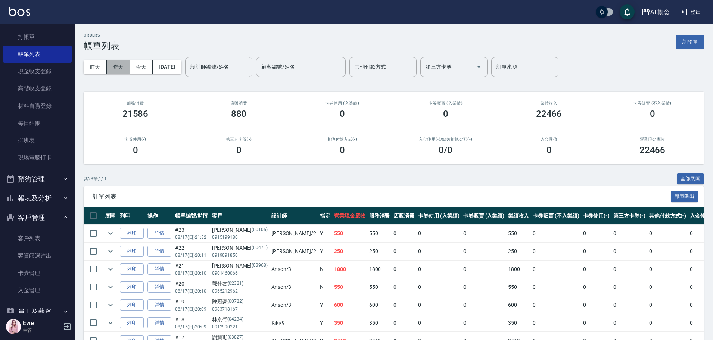
click at [121, 66] on button "昨天" at bounding box center [118, 67] width 23 height 14
click at [120, 69] on button "昨天" at bounding box center [118, 67] width 23 height 14
click at [111, 68] on button "昨天" at bounding box center [118, 67] width 23 height 14
click at [235, 65] on input "設計師編號/姓名" at bounding box center [219, 67] width 61 height 13
type input "邦妮-2"
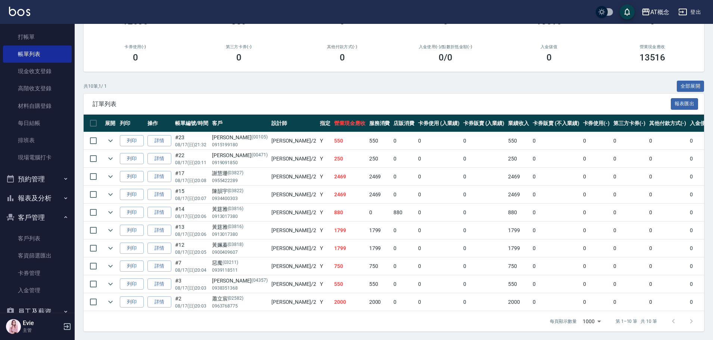
scroll to position [99, 0]
